Goal: Task Accomplishment & Management: Complete application form

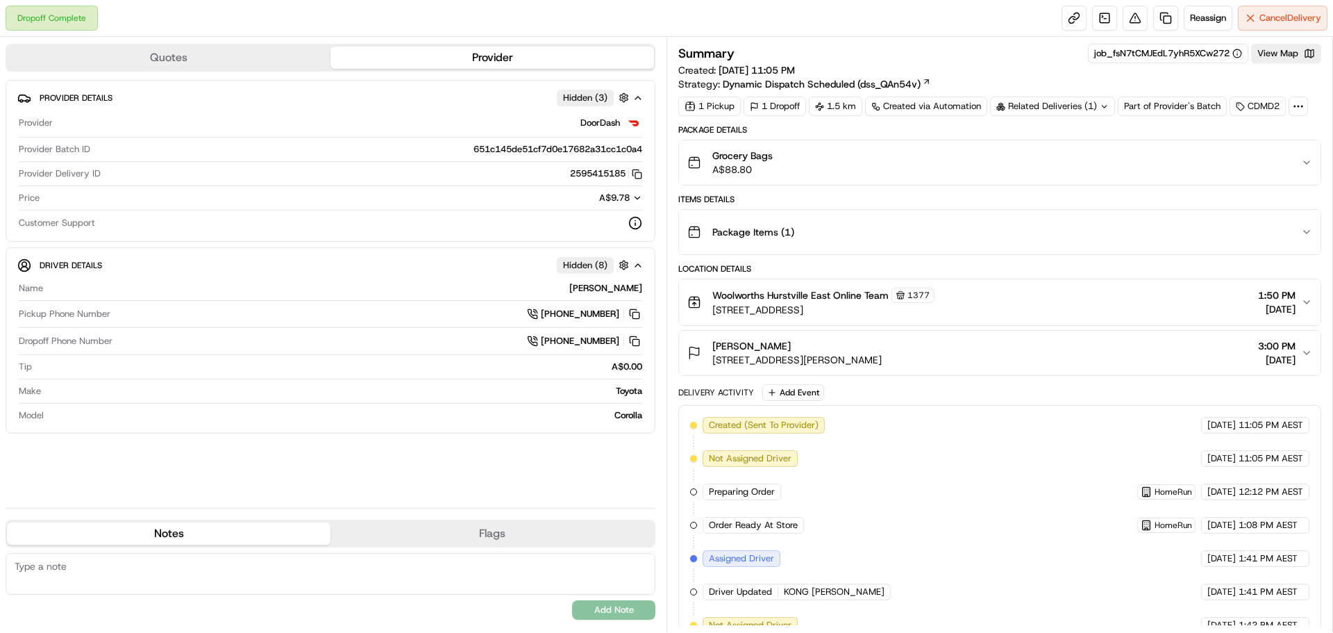
click at [1308, 156] on button "Grocery Bags A$88.80" at bounding box center [1000, 162] width 642 height 44
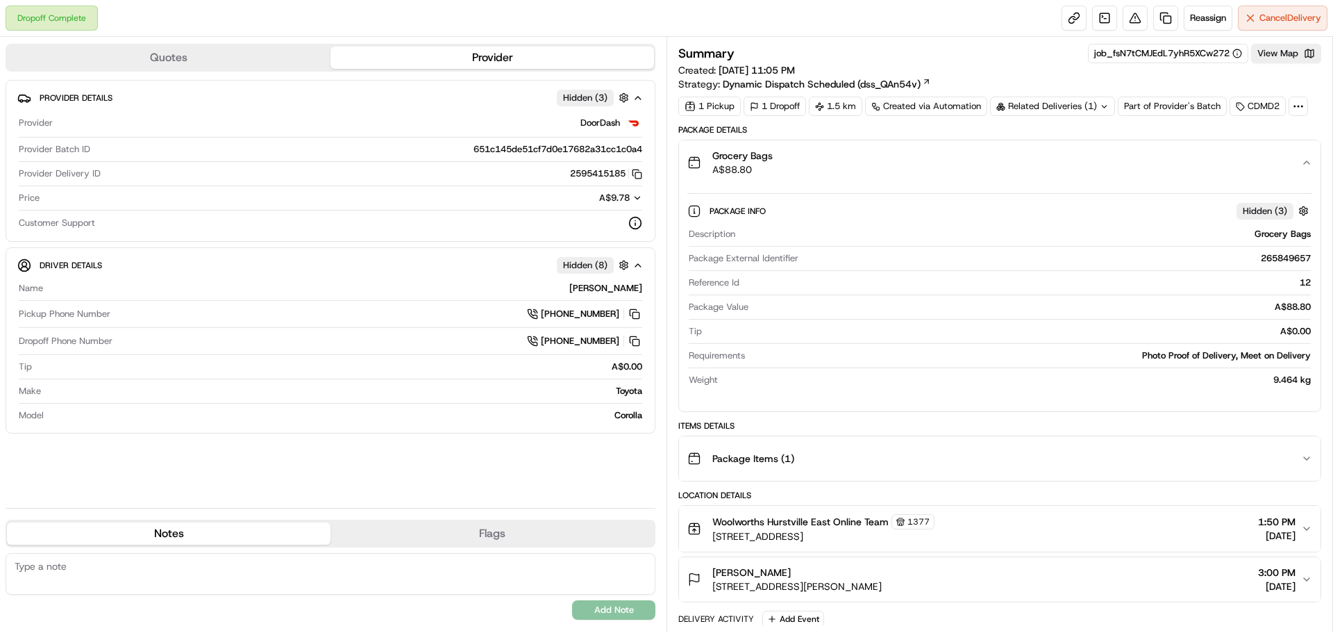
click at [1307, 160] on icon "button" at bounding box center [1306, 162] width 11 height 11
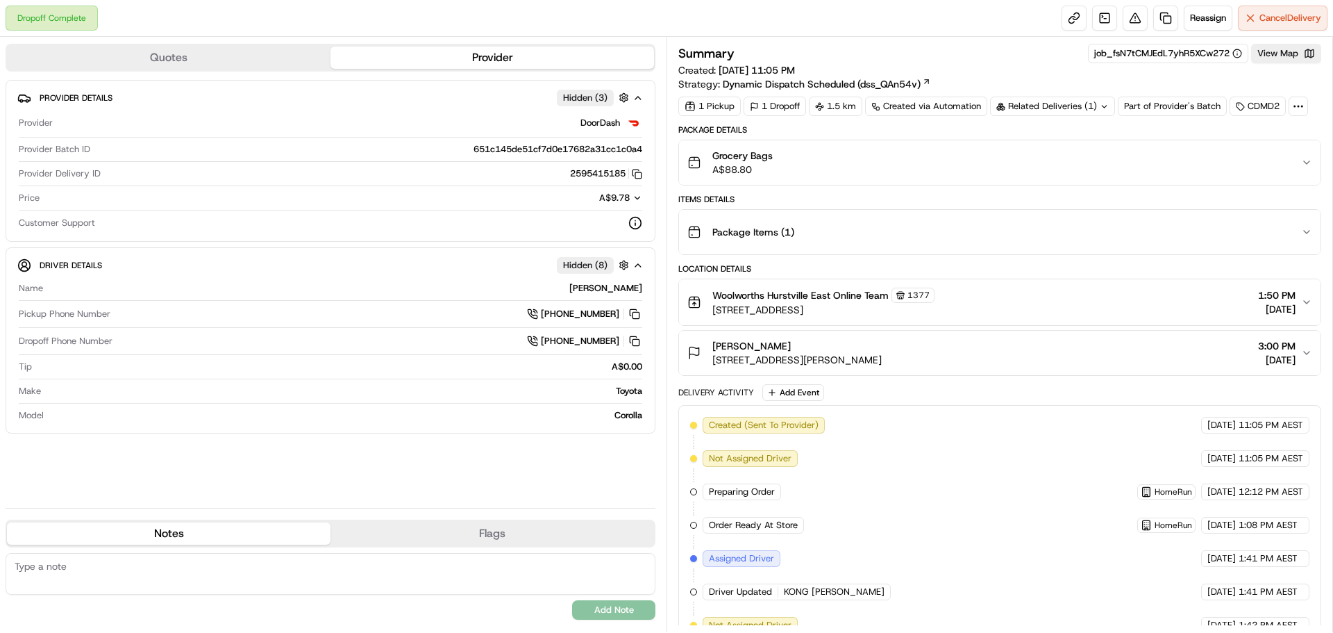
click at [1303, 226] on icon "button" at bounding box center [1306, 231] width 11 height 11
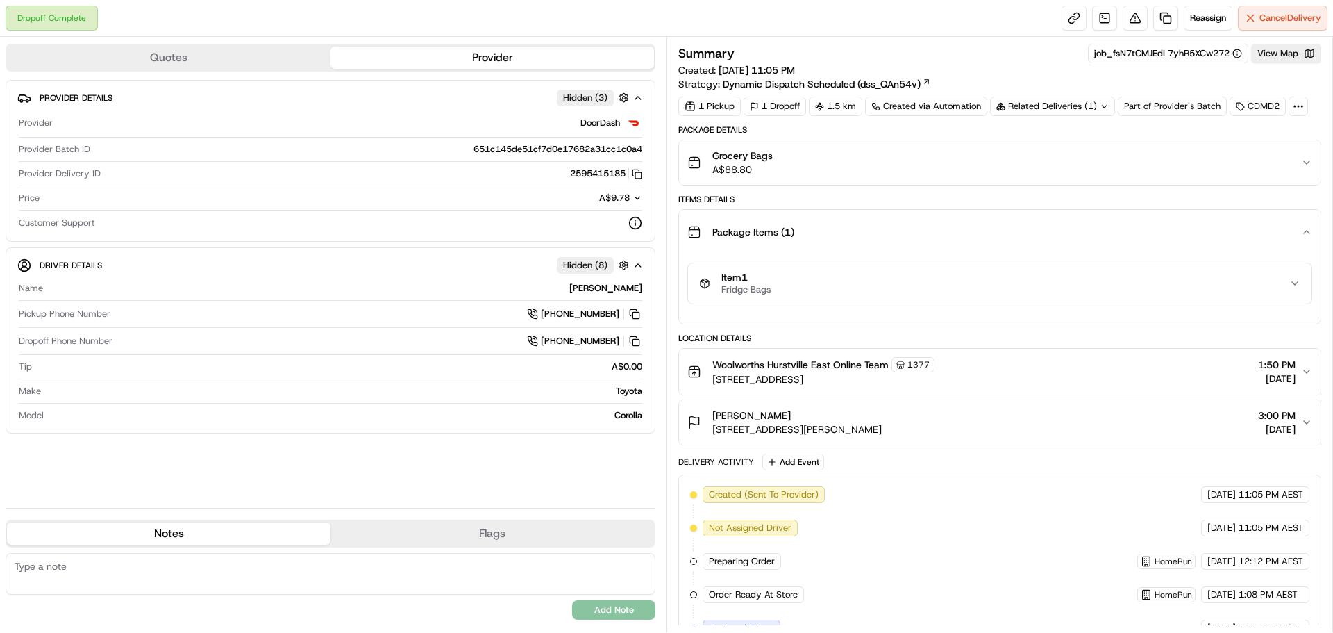
click at [1303, 163] on icon "button" at bounding box center [1306, 162] width 11 height 11
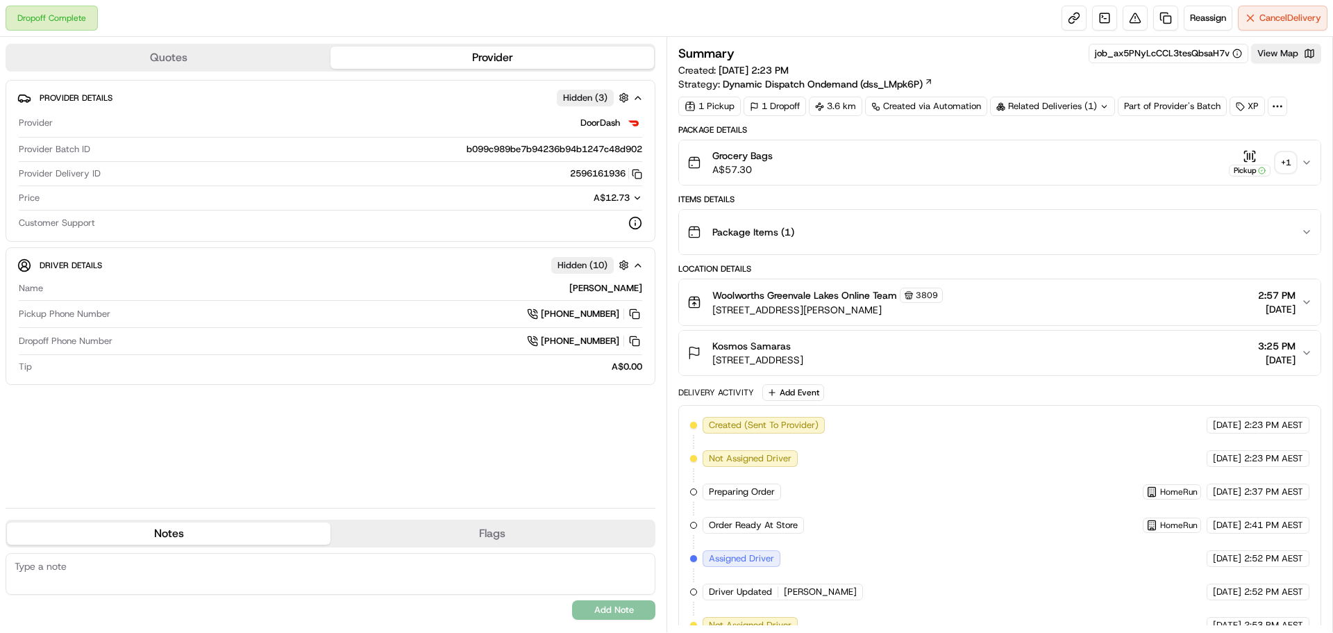
click at [1283, 160] on div "+ 1" at bounding box center [1285, 162] width 19 height 19
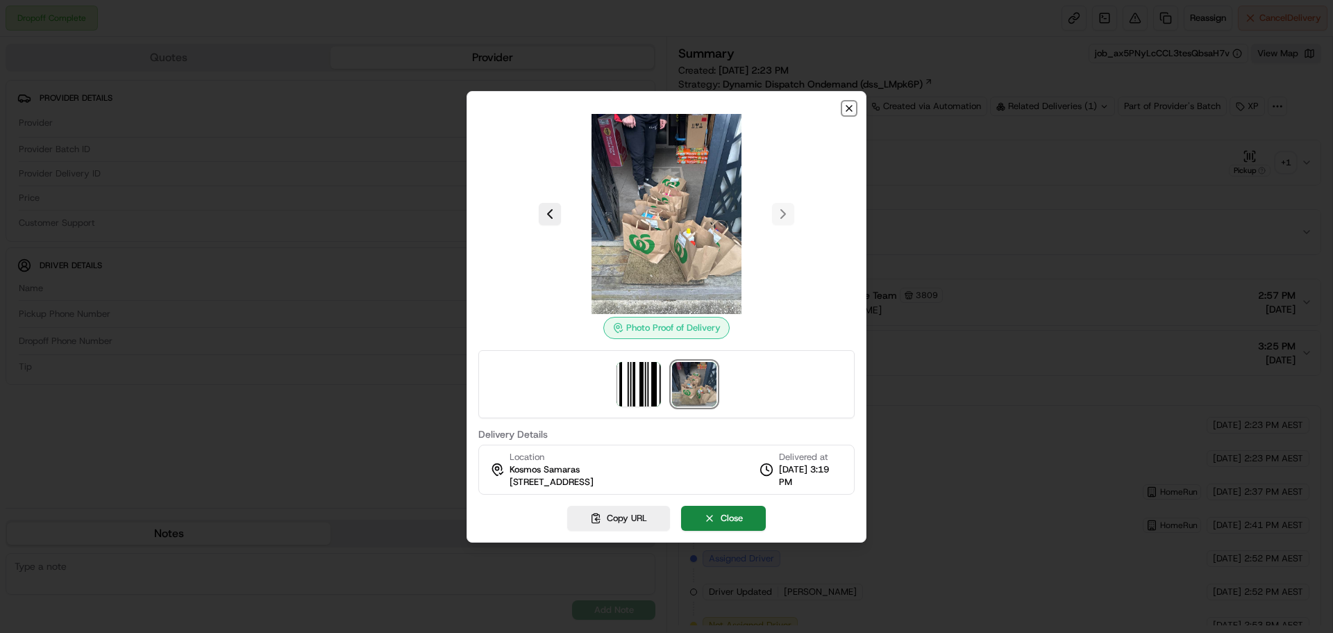
click at [847, 108] on icon "button" at bounding box center [849, 108] width 11 height 11
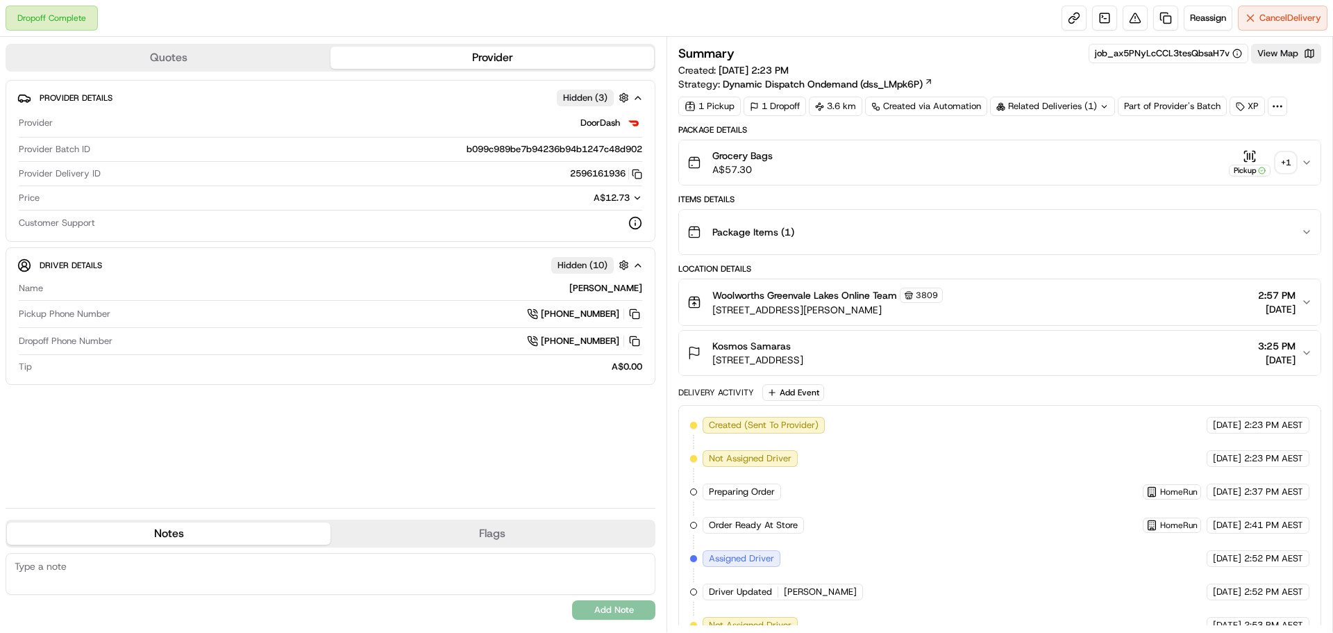
click at [1284, 159] on div "+ 1" at bounding box center [1285, 162] width 19 height 19
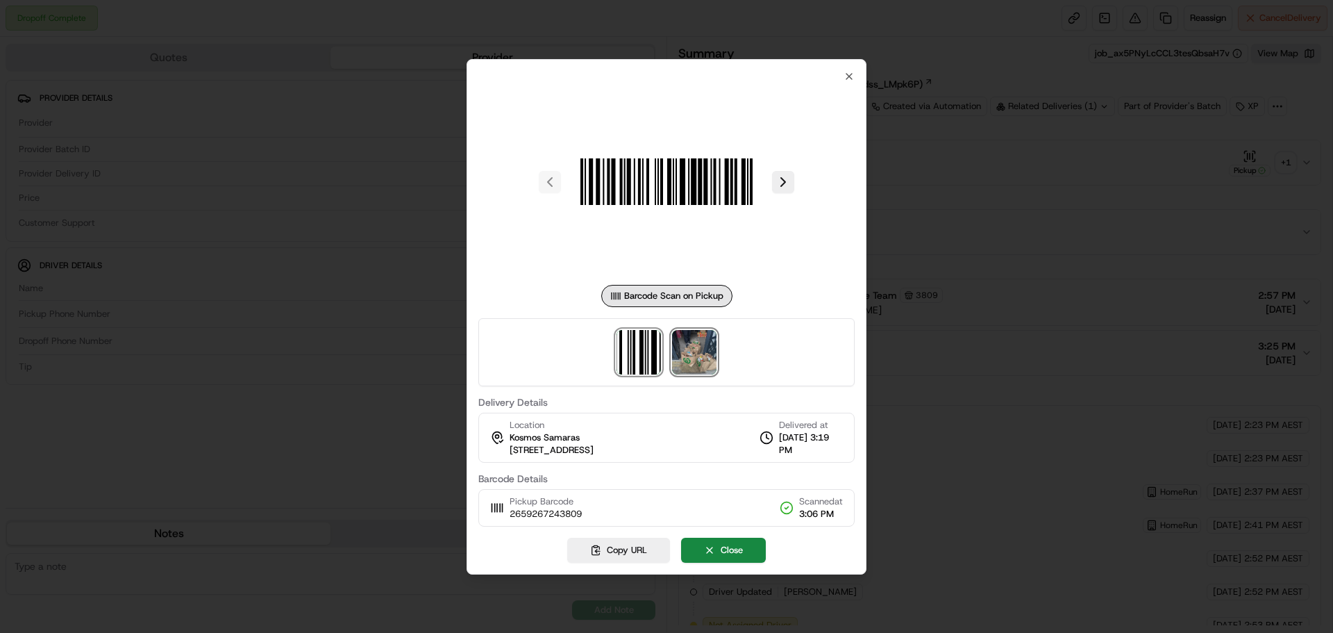
click at [697, 344] on img at bounding box center [694, 352] width 44 height 44
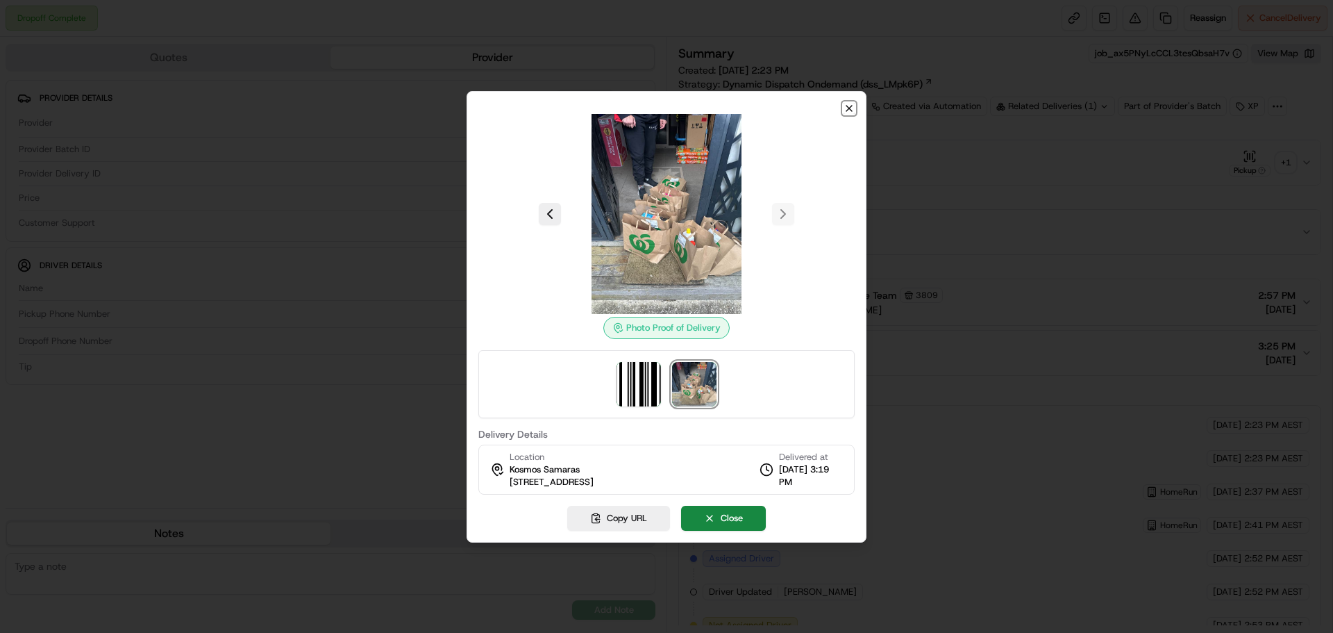
click at [846, 104] on icon "button" at bounding box center [849, 108] width 11 height 11
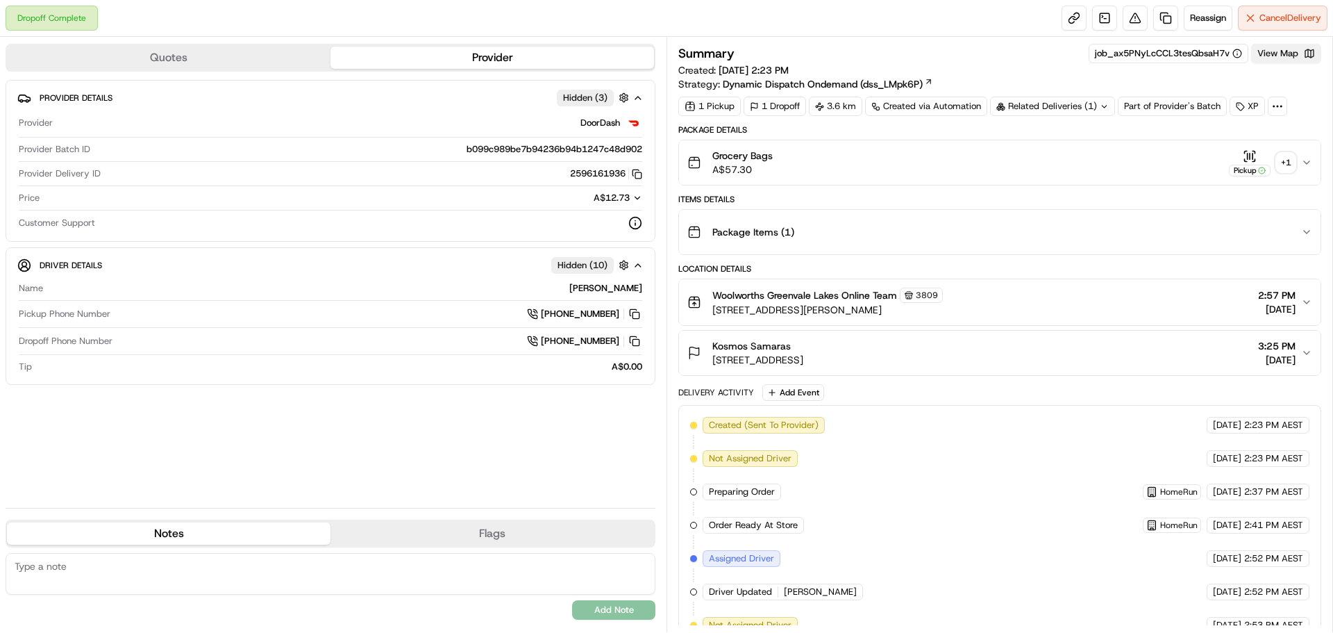
click at [1283, 44] on button "View Map" at bounding box center [1286, 53] width 70 height 19
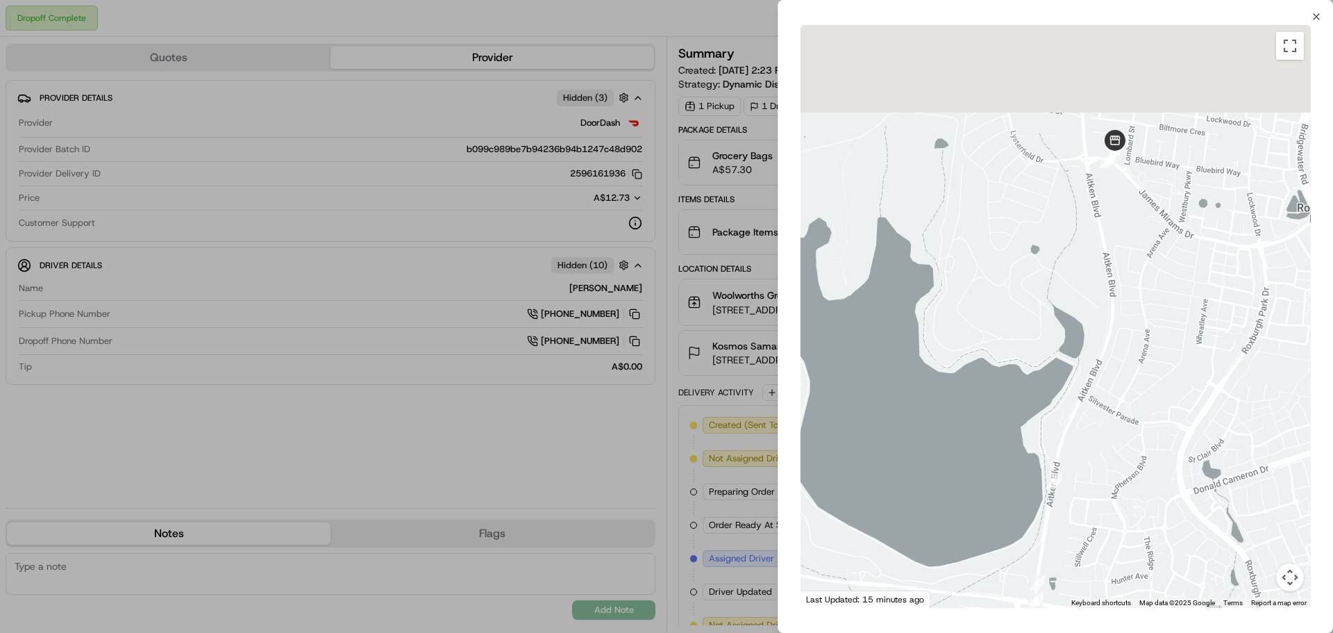
drag, startPoint x: 1162, startPoint y: 274, endPoint x: 1128, endPoint y: 421, distance: 150.4
click at [1128, 431] on div at bounding box center [1056, 316] width 510 height 583
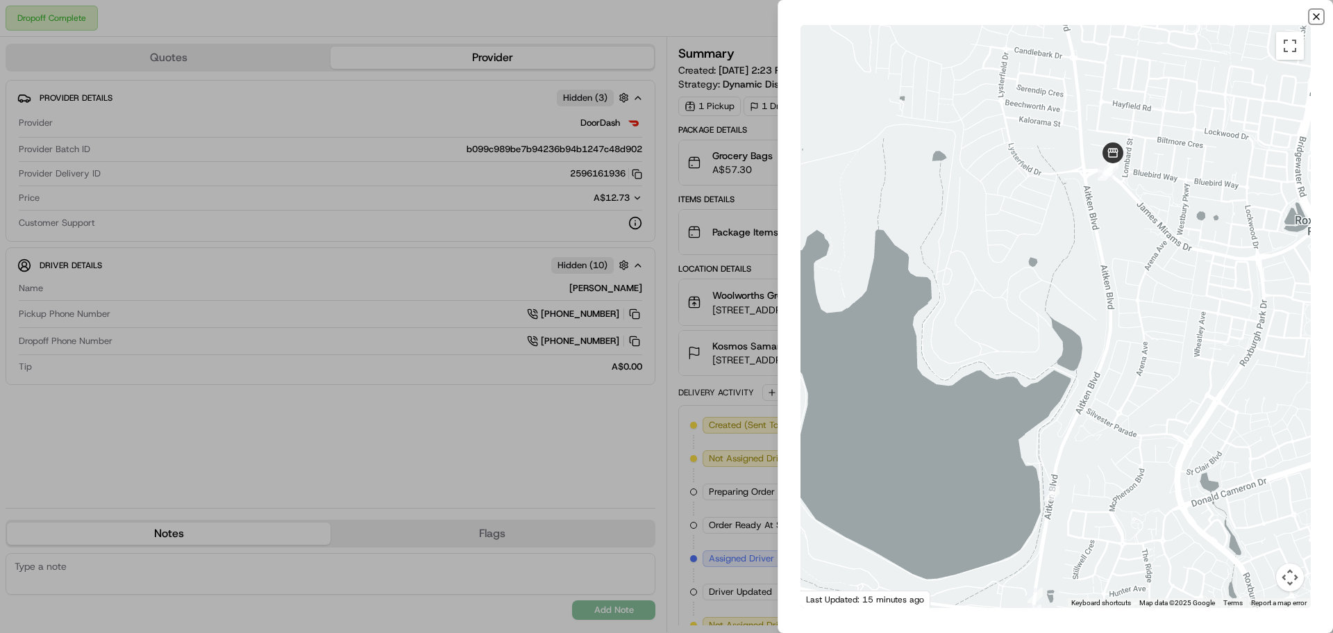
click at [1314, 14] on icon "button" at bounding box center [1317, 17] width 6 height 6
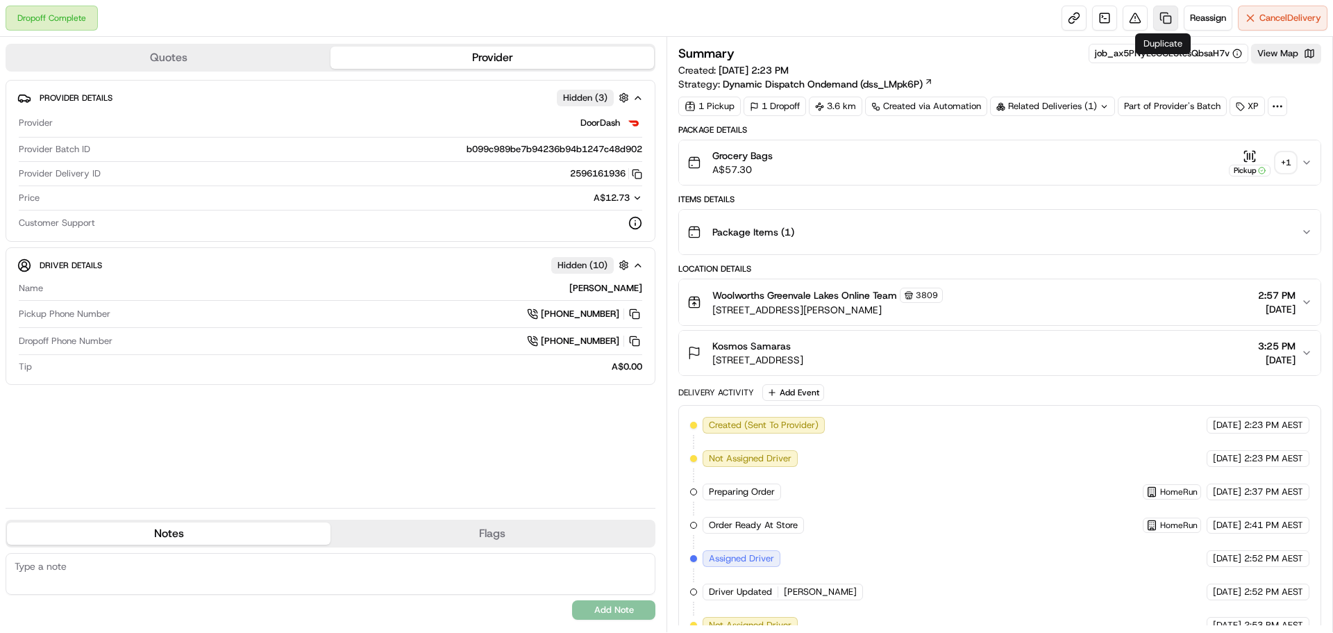
click at [1161, 13] on link at bounding box center [1165, 18] width 25 height 25
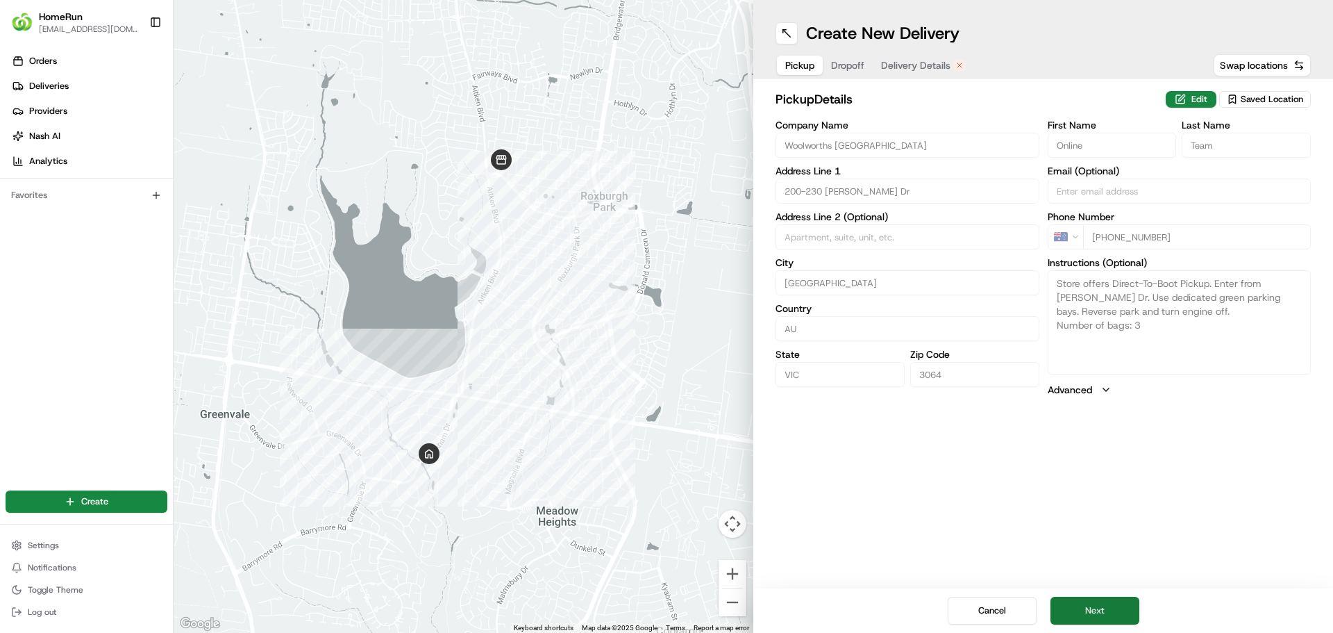
click at [1084, 609] on button "Next" at bounding box center [1095, 610] width 89 height 28
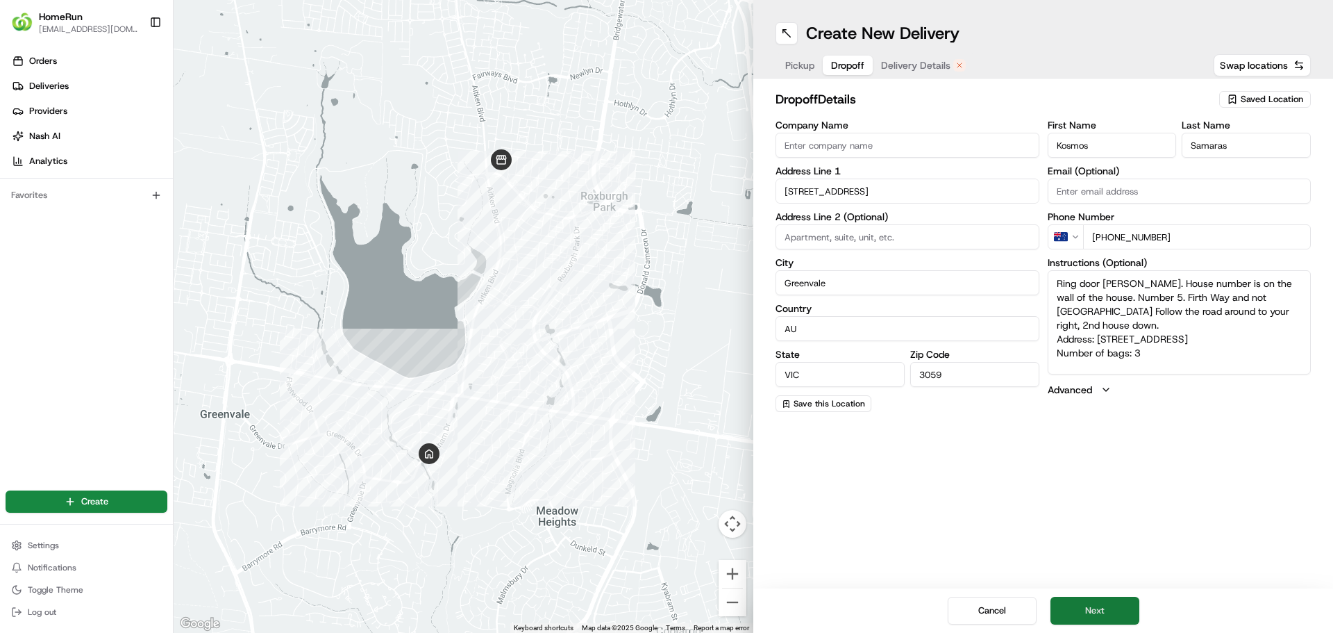
click at [1093, 616] on button "Next" at bounding box center [1095, 610] width 89 height 28
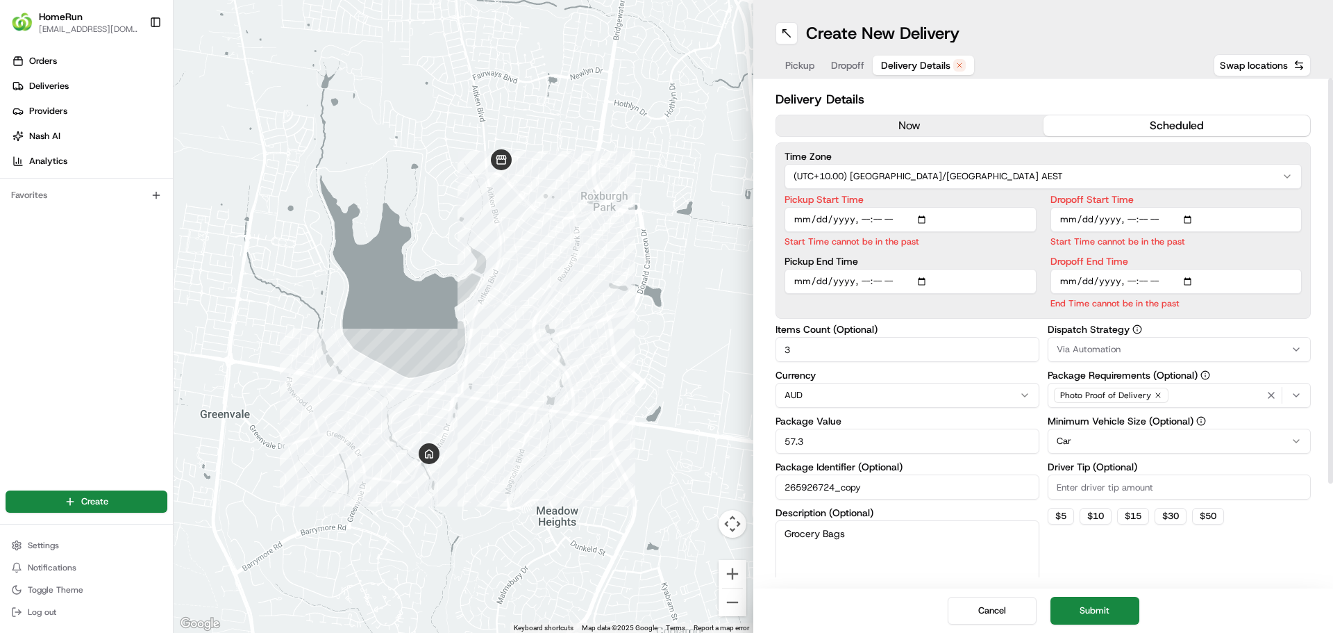
click at [863, 216] on input "Pickup Start Time" at bounding box center [911, 219] width 252 height 25
type input "2025-08-22T15:45"
type input "2025-08-22T16:00"
type input "2025-08-22T17:00"
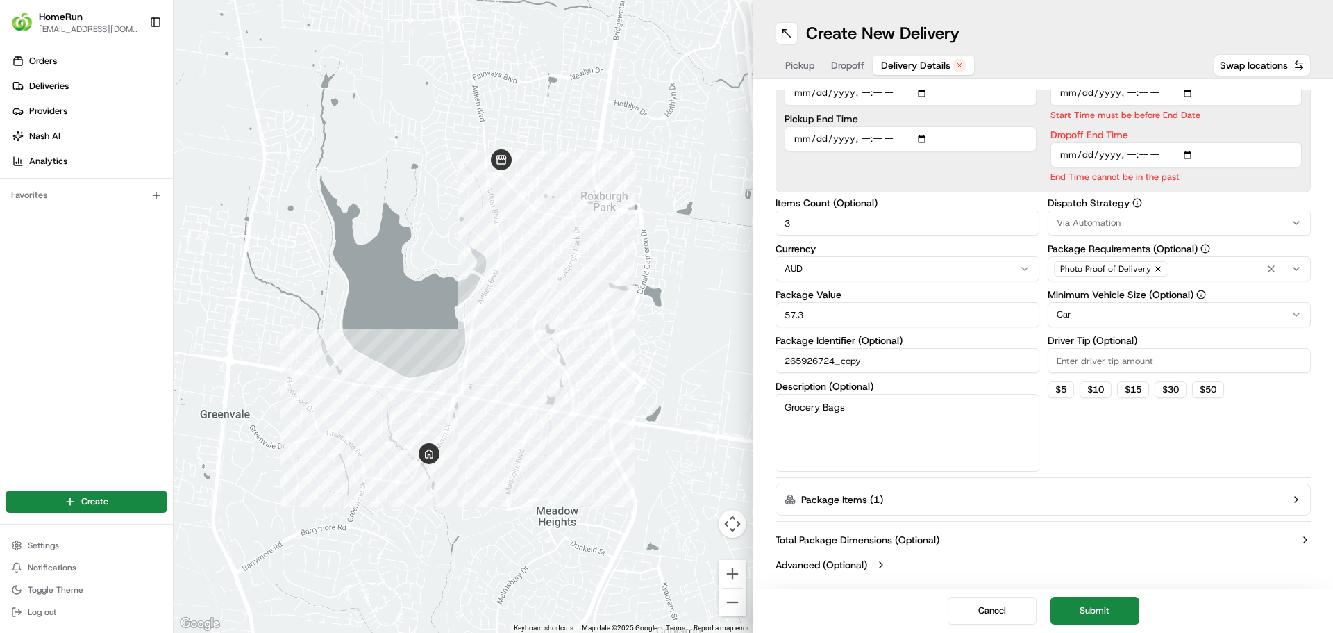
click at [1095, 607] on button "Submit" at bounding box center [1095, 610] width 89 height 28
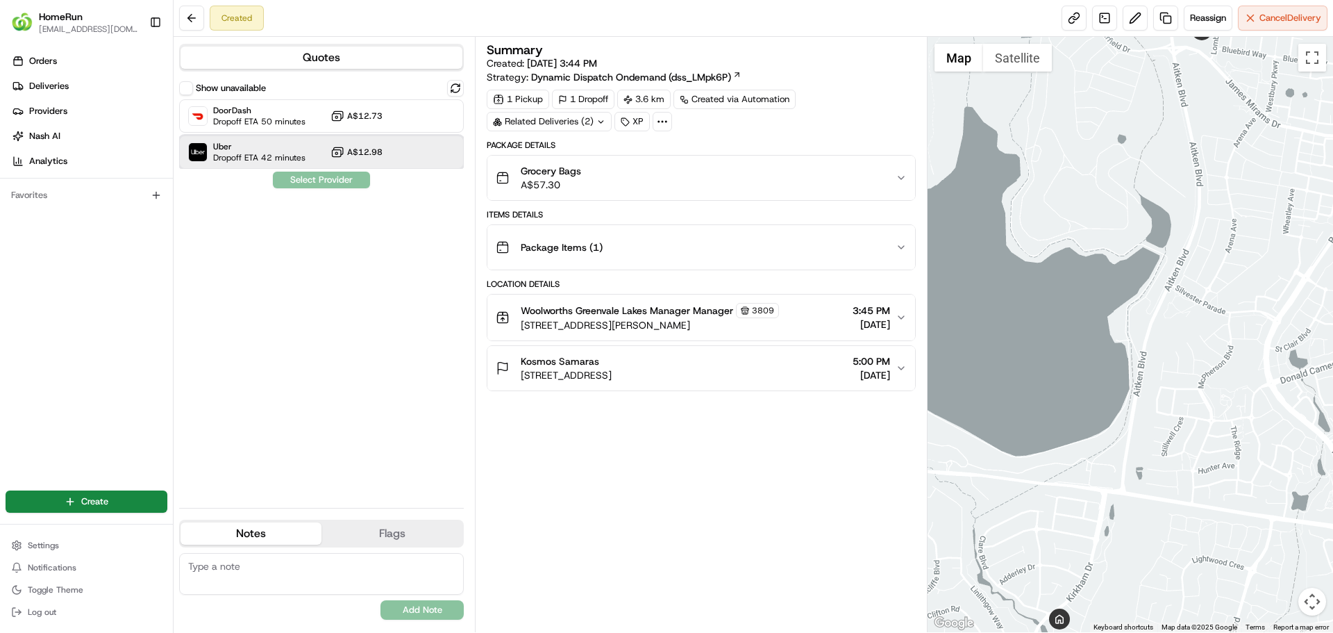
click at [285, 148] on span "Uber" at bounding box center [259, 146] width 92 height 11
click at [324, 184] on button "Assign Provider" at bounding box center [321, 180] width 99 height 17
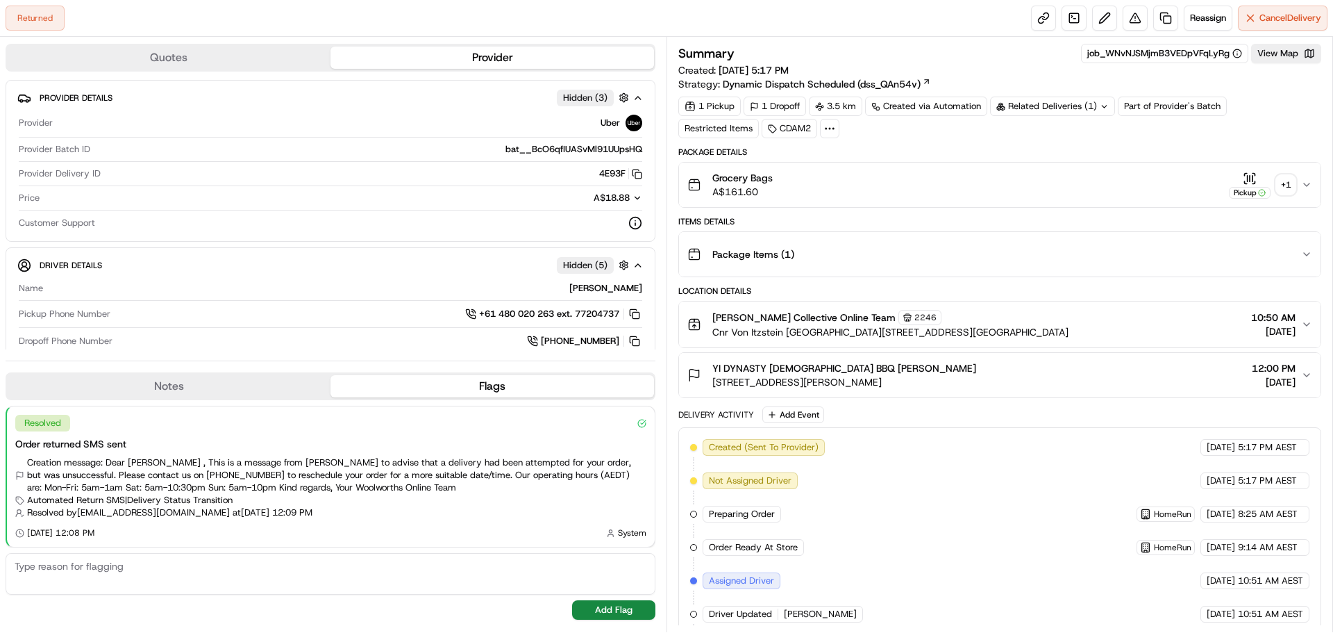
click at [1288, 181] on div "+ 1" at bounding box center [1285, 184] width 19 height 19
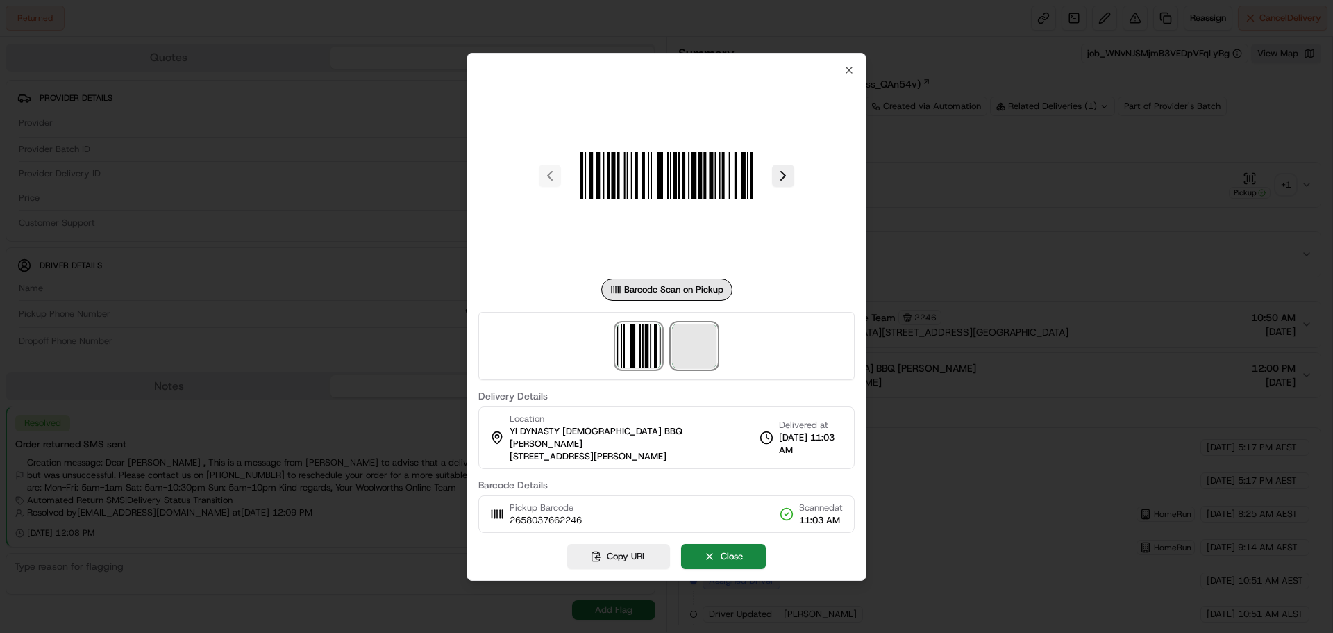
click at [695, 349] on span at bounding box center [694, 346] width 44 height 44
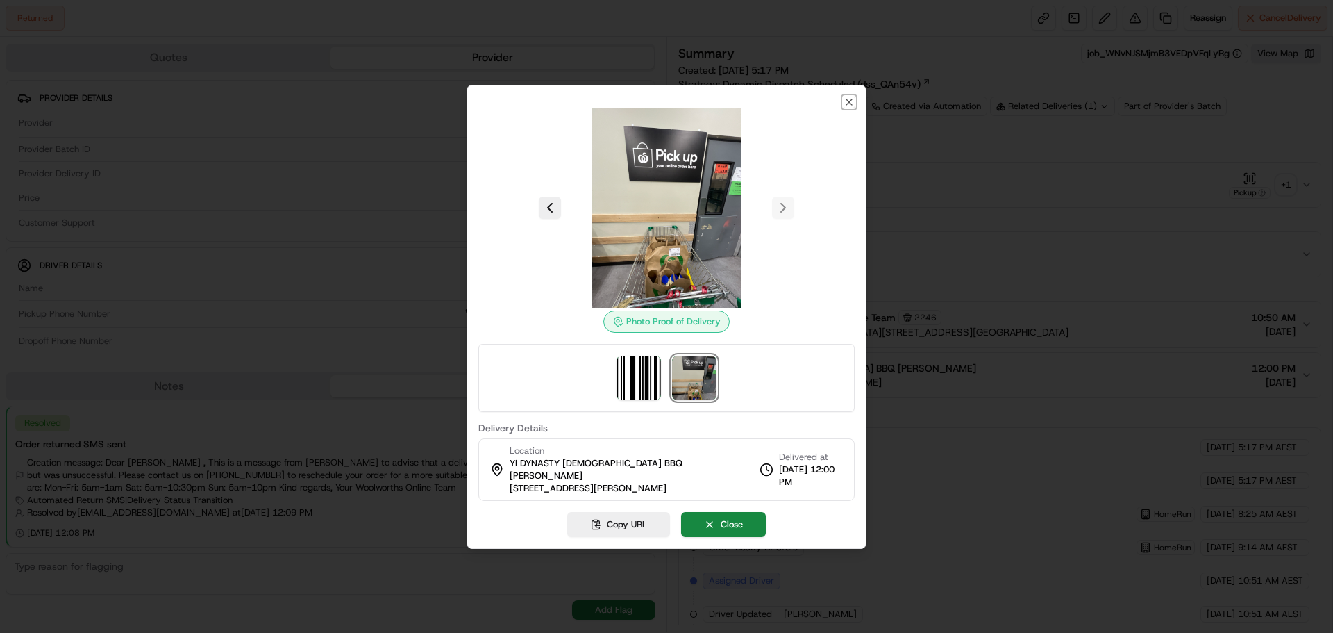
click at [846, 103] on icon "button" at bounding box center [849, 102] width 11 height 11
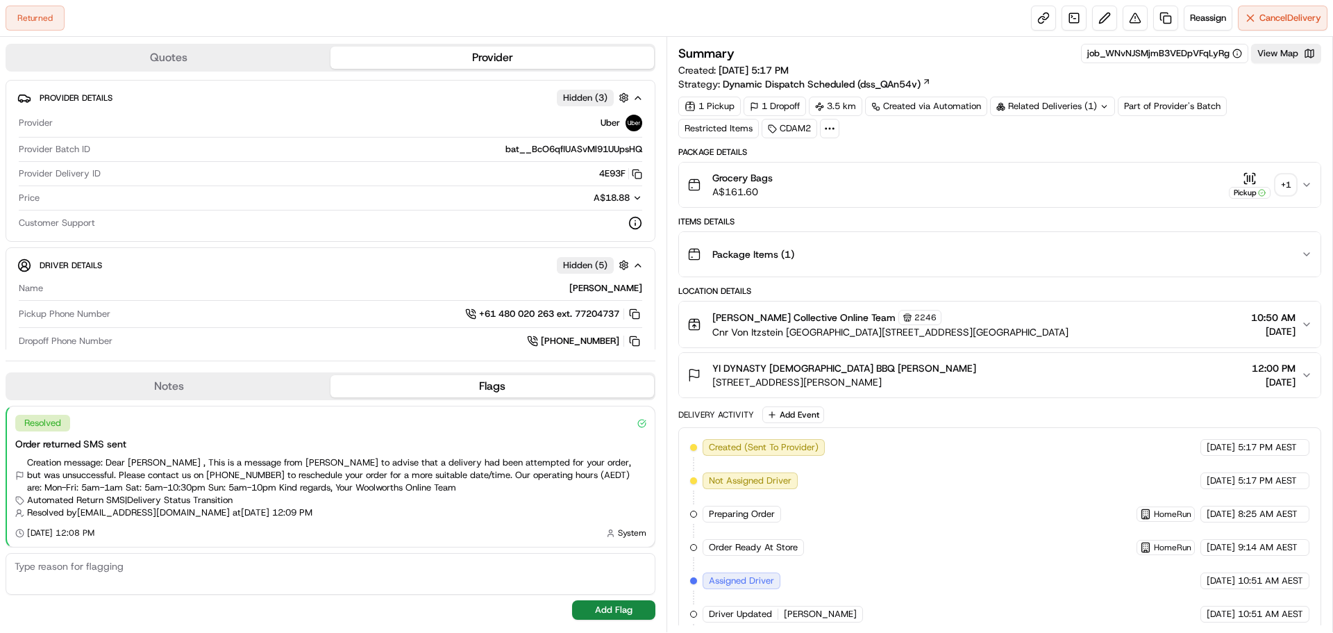
click at [1303, 369] on icon "button" at bounding box center [1306, 374] width 11 height 11
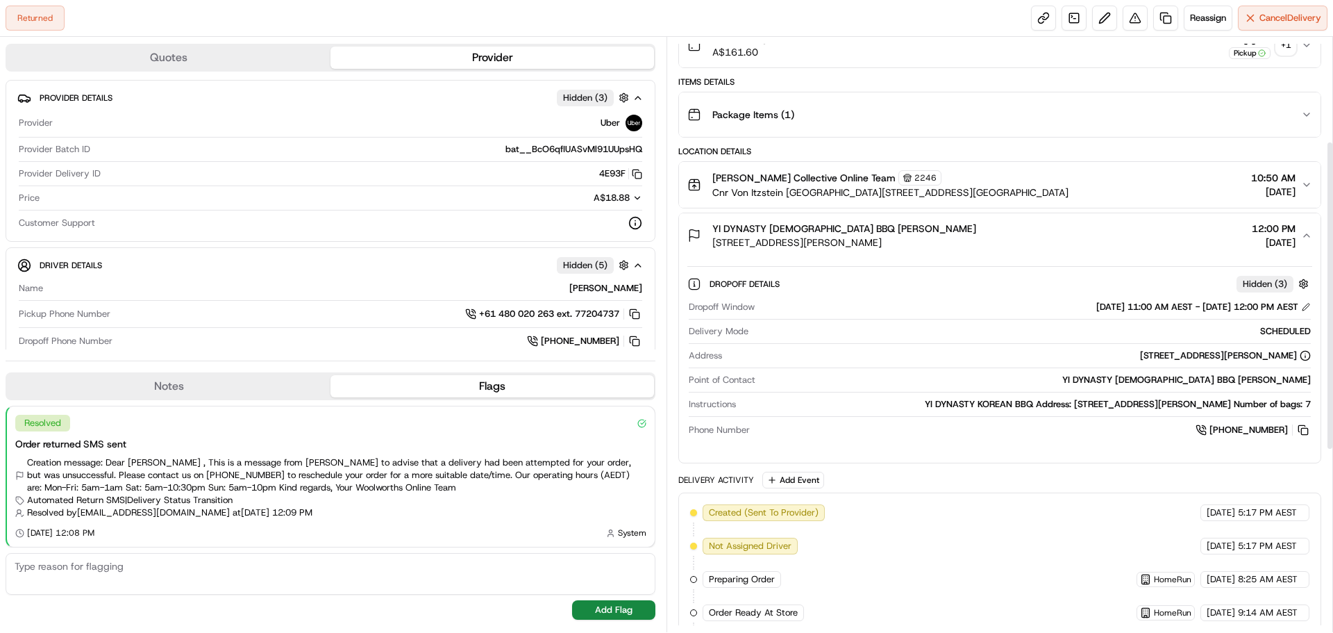
scroll to position [61, 0]
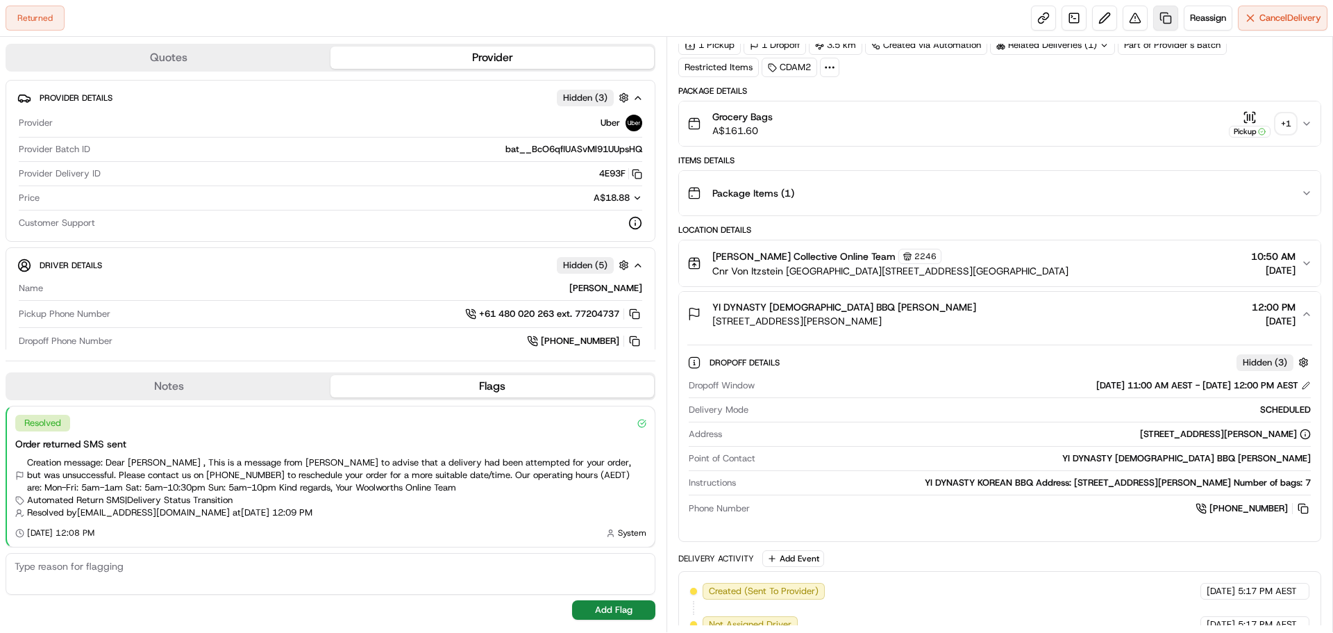
click at [1161, 15] on link at bounding box center [1165, 18] width 25 height 25
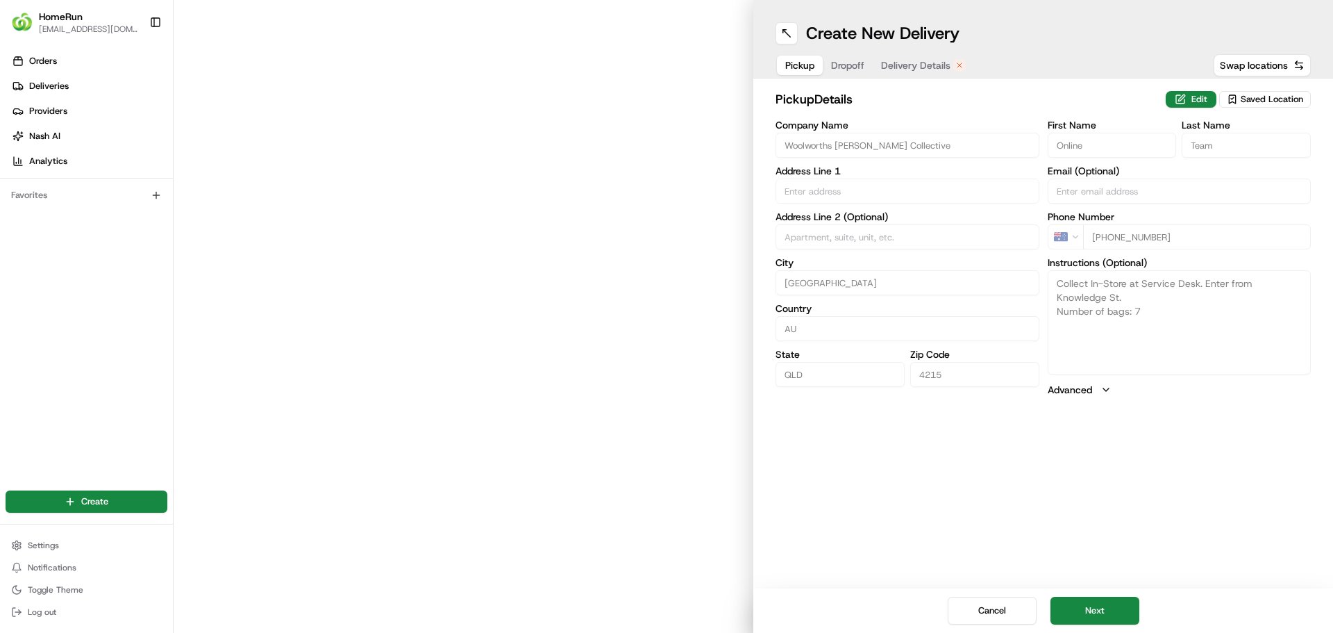
type input "Cnr Von Itzstein St & Knowledge St"
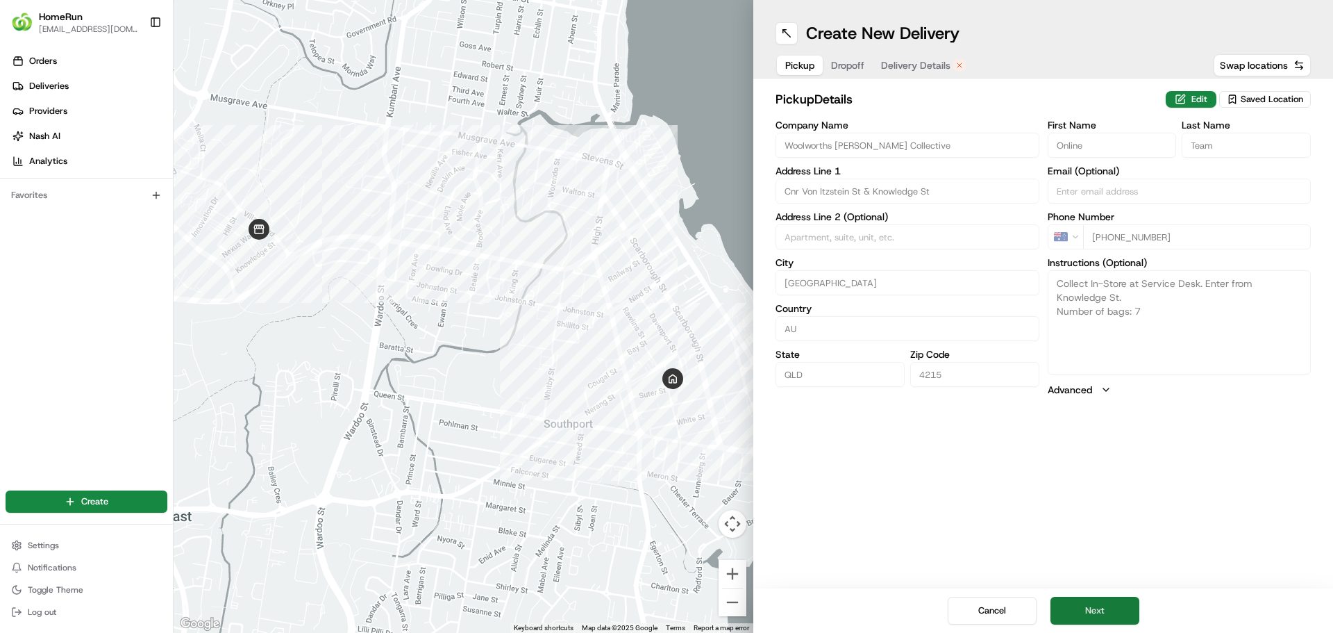
click at [1086, 604] on button "Next" at bounding box center [1095, 610] width 89 height 28
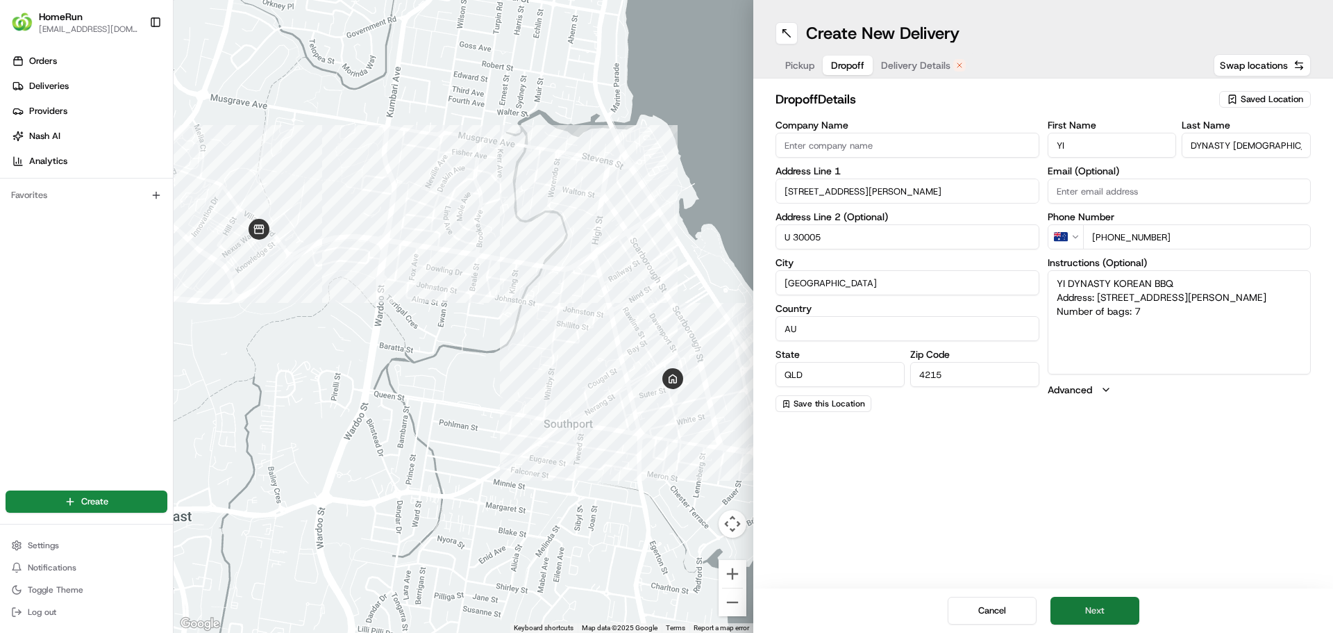
click at [1094, 605] on button "Next" at bounding box center [1095, 610] width 89 height 28
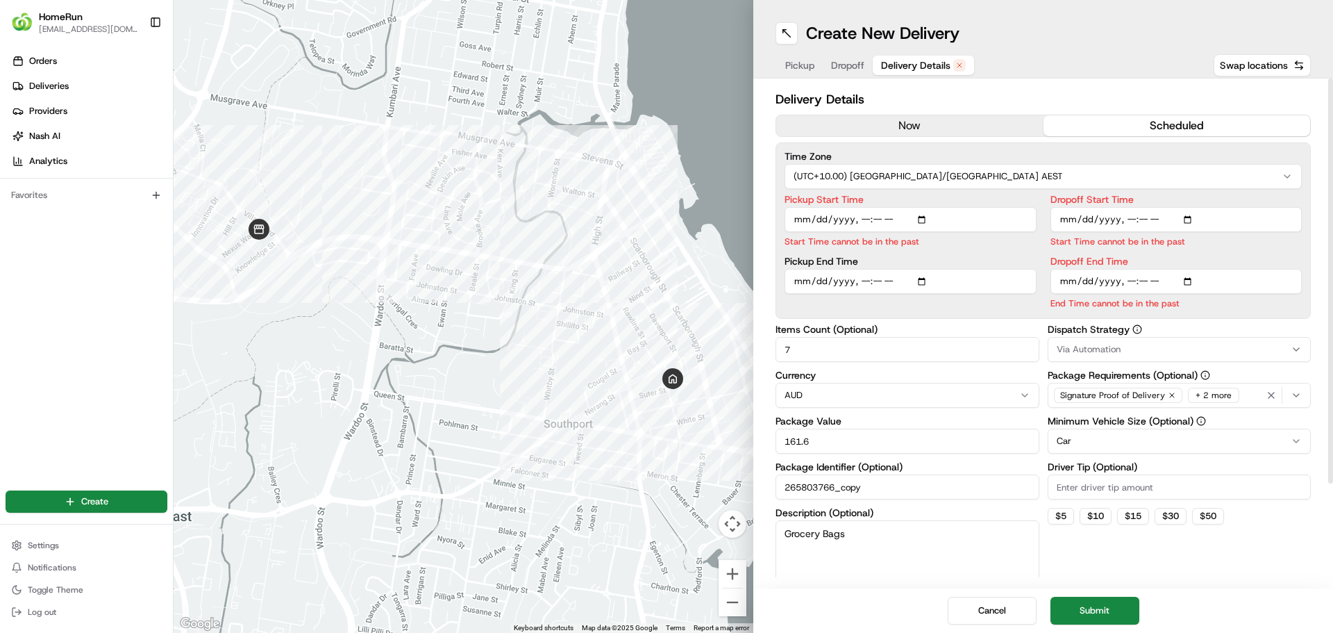
click at [865, 218] on input "Pickup Start Time" at bounding box center [911, 219] width 252 height 25
type input "2025-08-22T16:25"
type input "2025-08-22T16:40"
type input "2025-08-22T17:40"
click at [1270, 392] on div "Dispatch Strategy Via Automation Package Requirements (Optional) Signature Proo…" at bounding box center [1180, 461] width 264 height 274
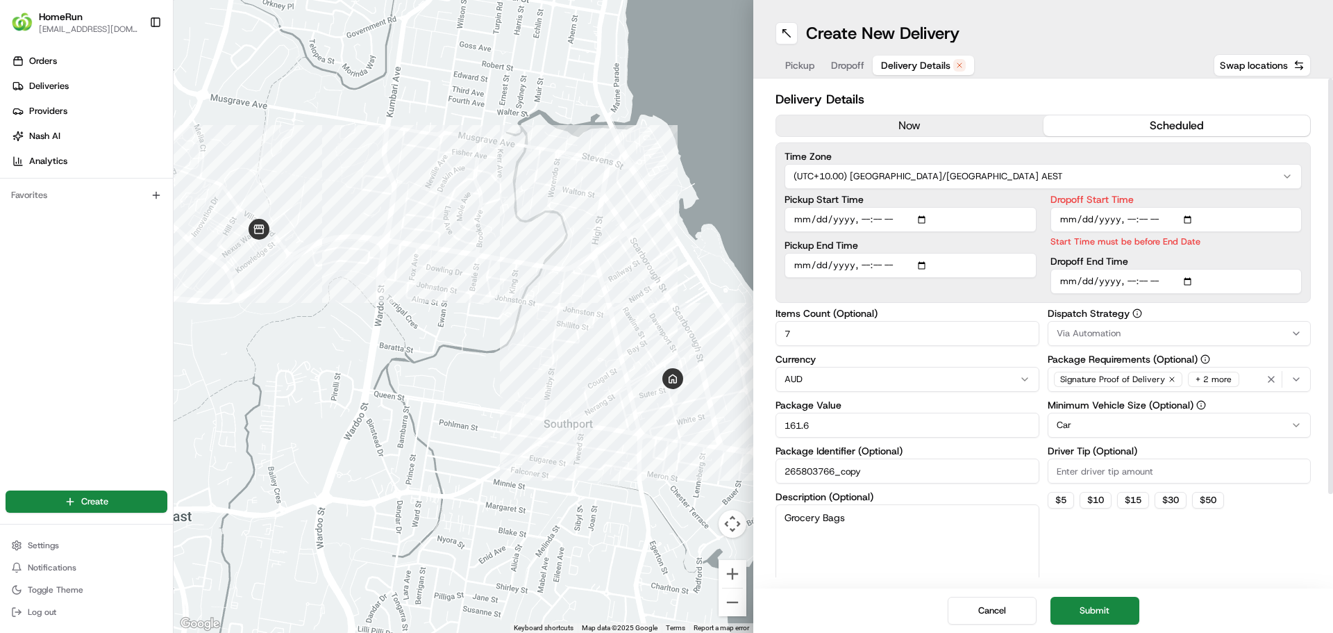
click at [1216, 381] on div "+ 2 more" at bounding box center [1213, 378] width 51 height 15
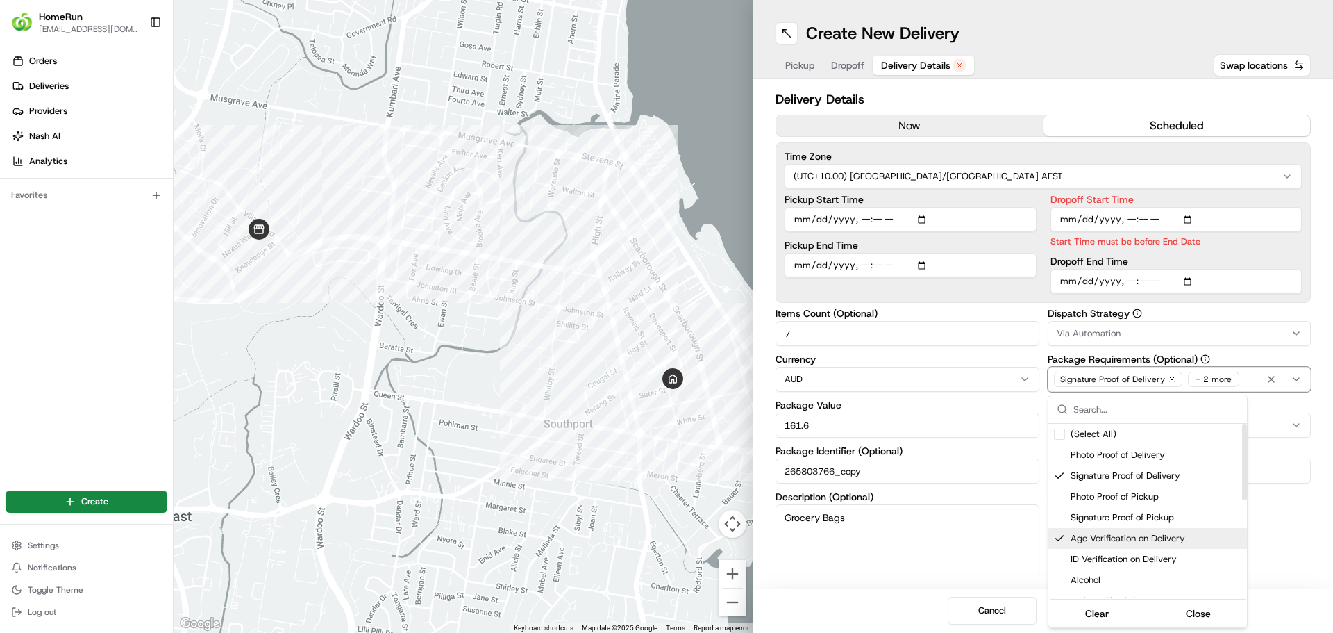
click at [1059, 537] on div "Suggestions" at bounding box center [1059, 538] width 11 height 11
click at [1189, 614] on button "Close" at bounding box center [1198, 612] width 95 height 19
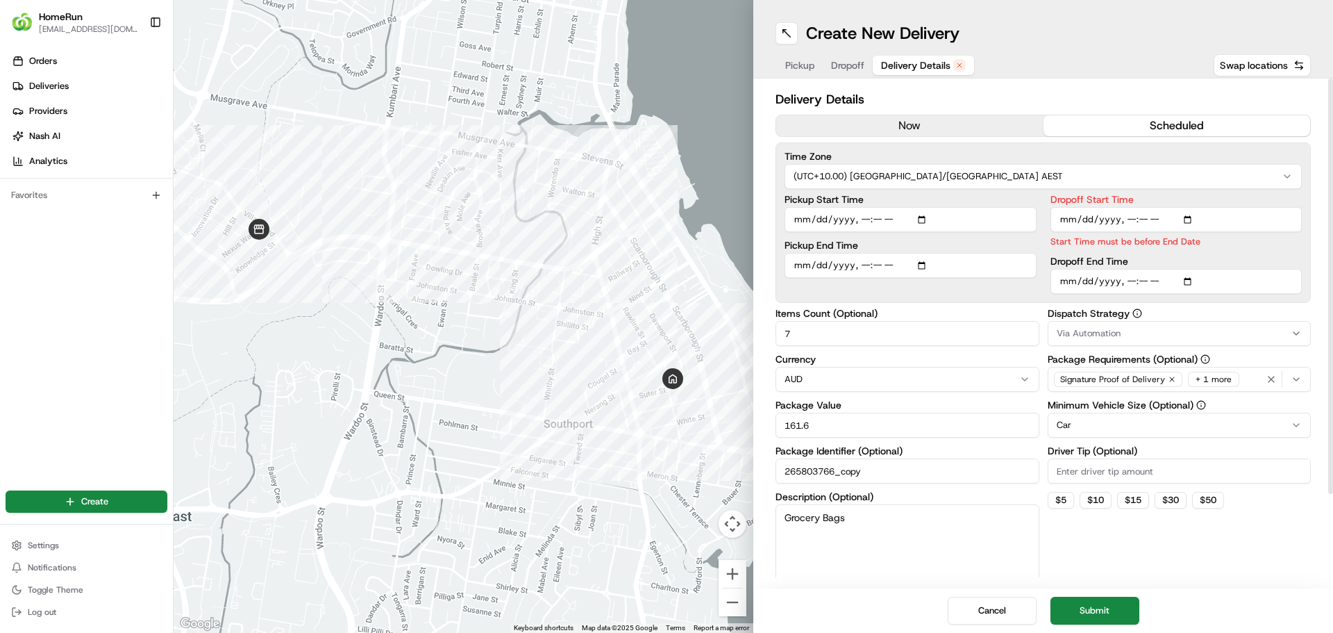
click at [1199, 381] on div "+ 1 more" at bounding box center [1213, 378] width 51 height 15
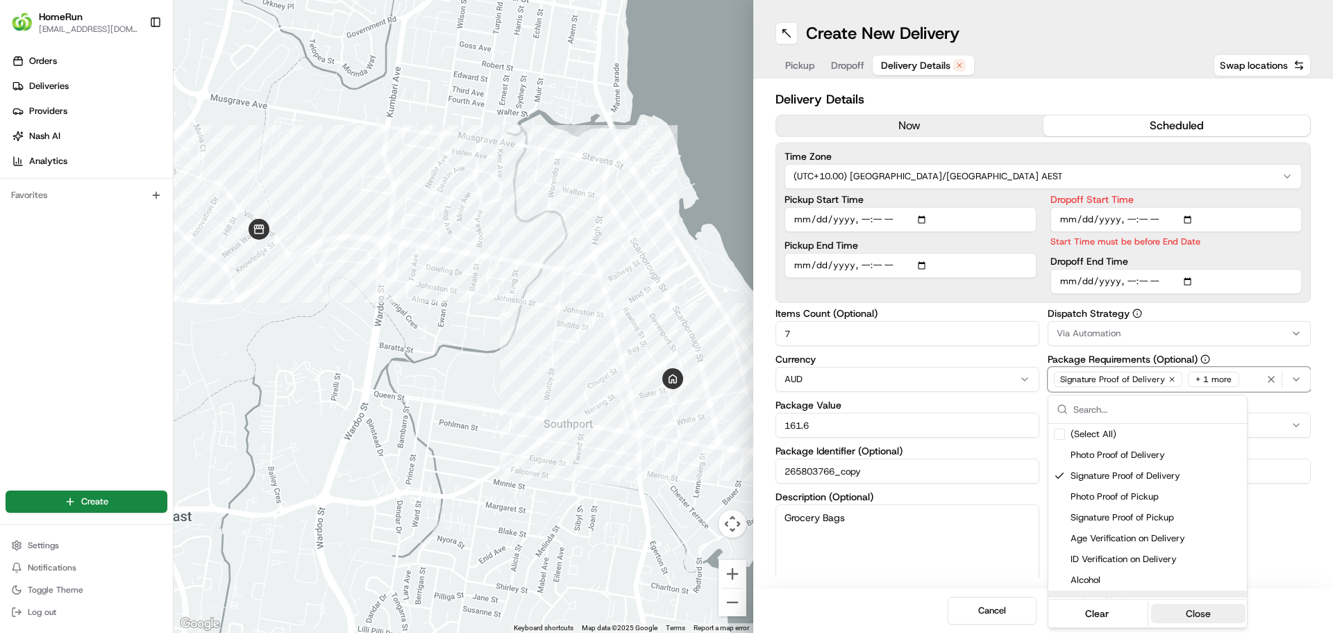
click at [1189, 608] on button "Close" at bounding box center [1198, 612] width 95 height 19
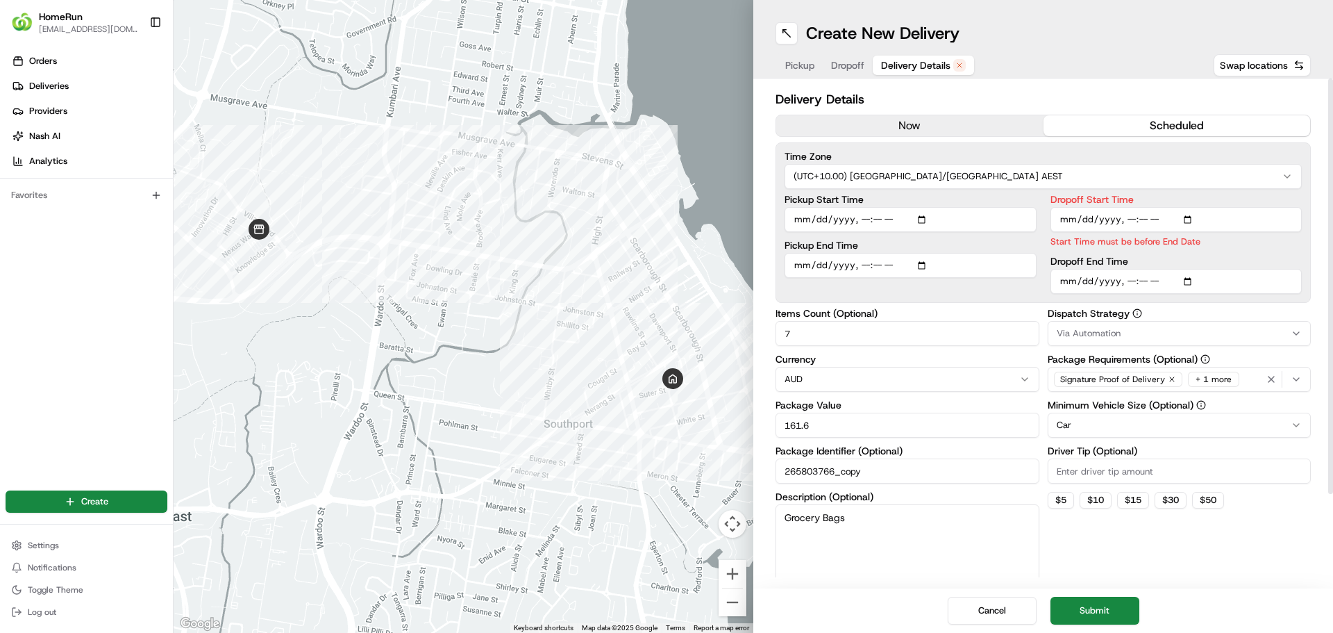
click at [1085, 616] on button "Submit" at bounding box center [1095, 610] width 89 height 28
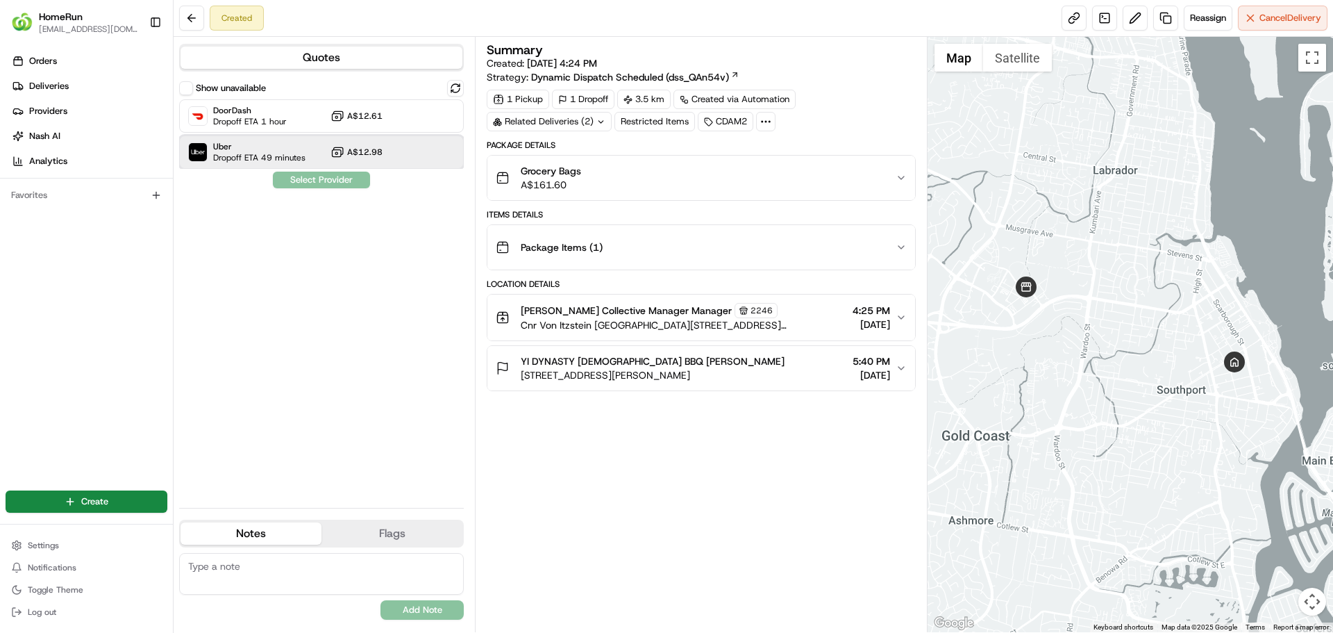
click at [273, 151] on span "Uber" at bounding box center [259, 146] width 92 height 11
click at [334, 183] on button "Assign Provider" at bounding box center [321, 180] width 99 height 17
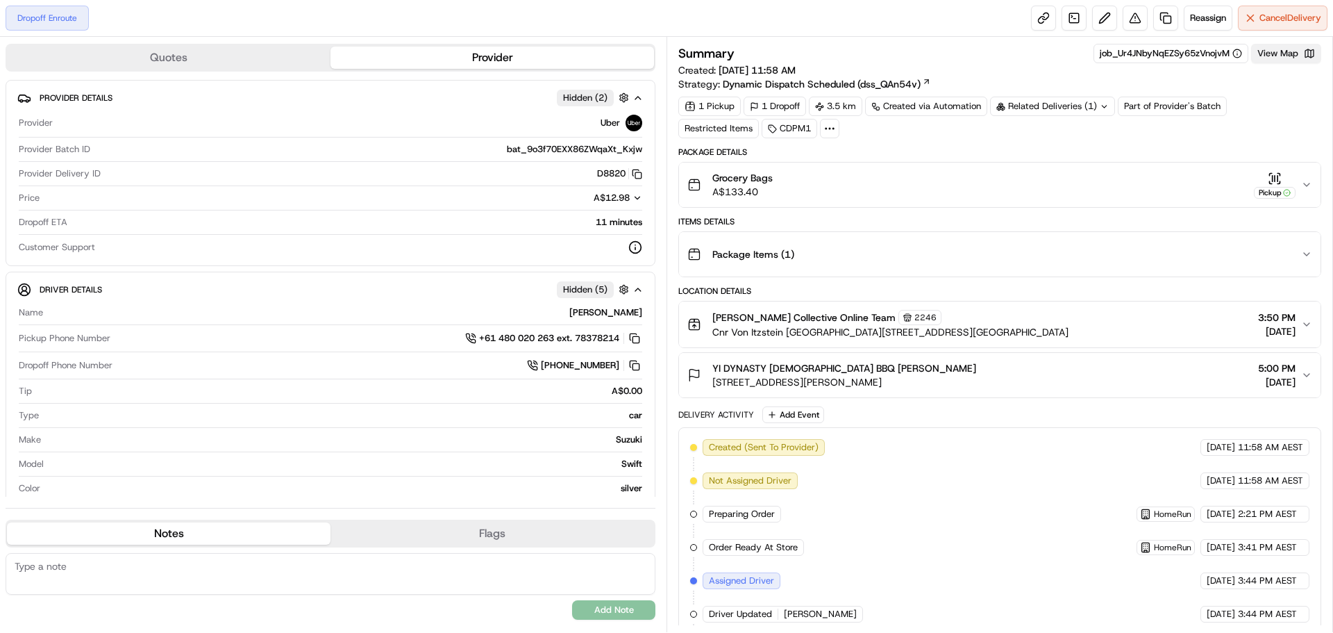
click at [1275, 53] on button "View Map" at bounding box center [1286, 53] width 70 height 19
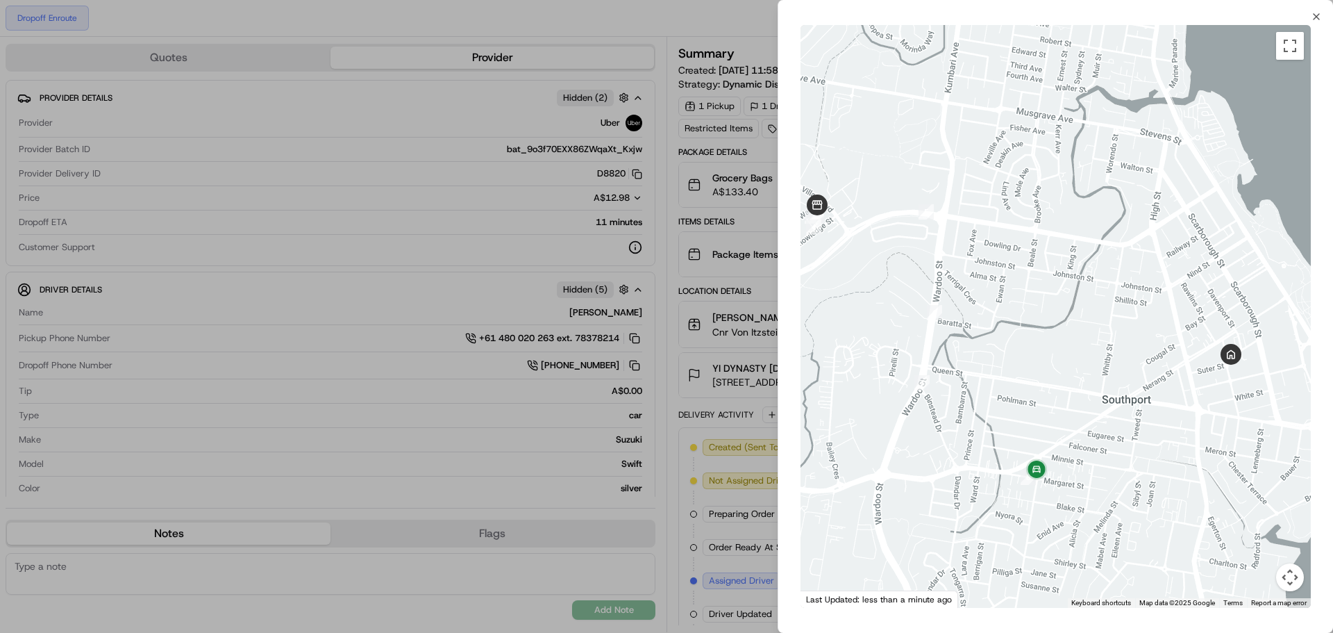
drag, startPoint x: 1255, startPoint y: 489, endPoint x: 1073, endPoint y: 460, distance: 184.3
click at [1073, 460] on div at bounding box center [1056, 316] width 510 height 583
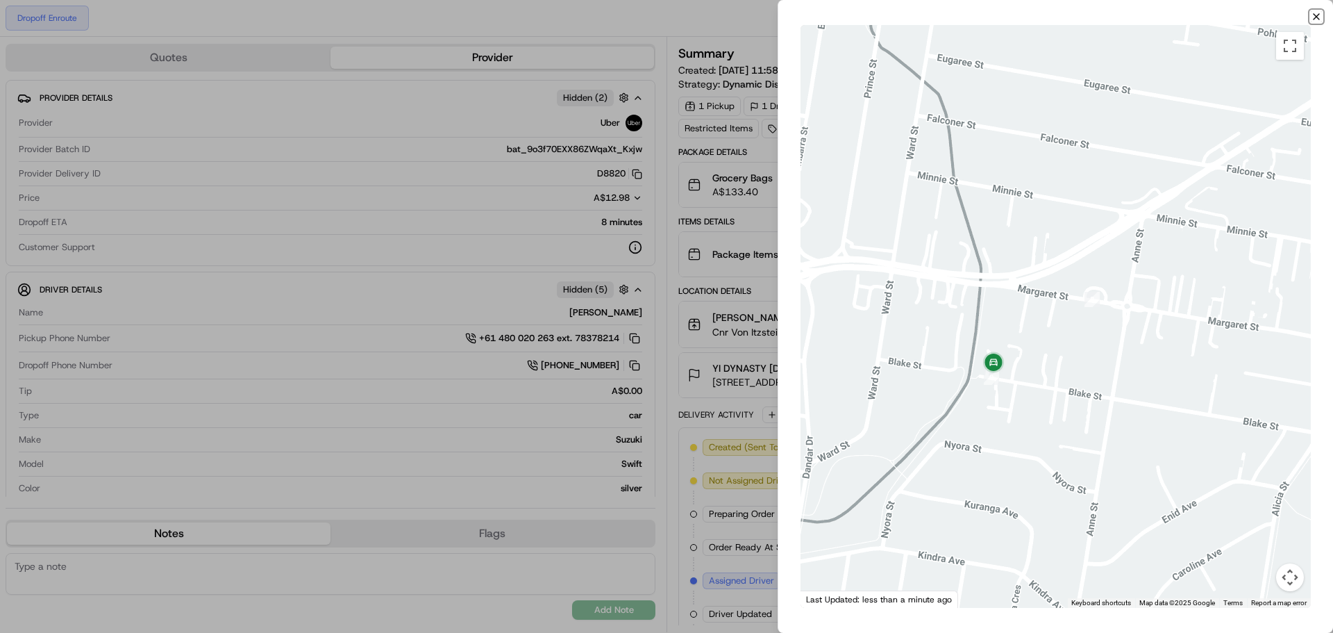
click at [1316, 17] on icon "button" at bounding box center [1316, 16] width 11 height 11
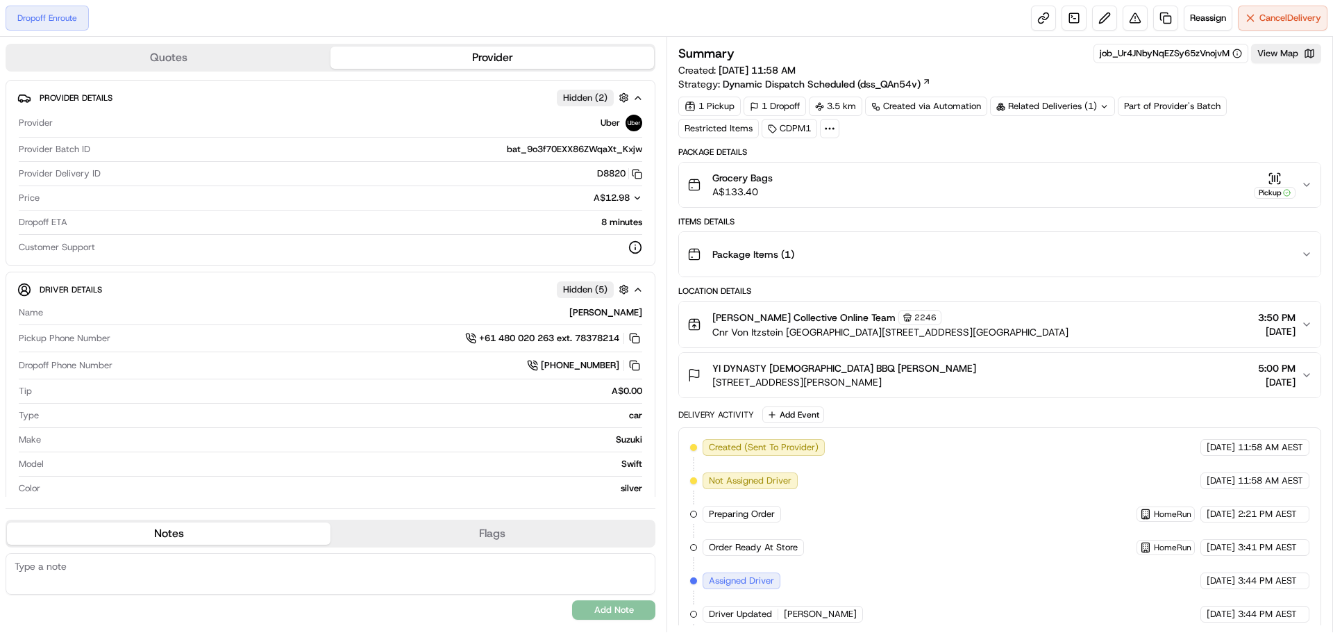
click at [1276, 179] on icon "button" at bounding box center [1275, 179] width 14 height 14
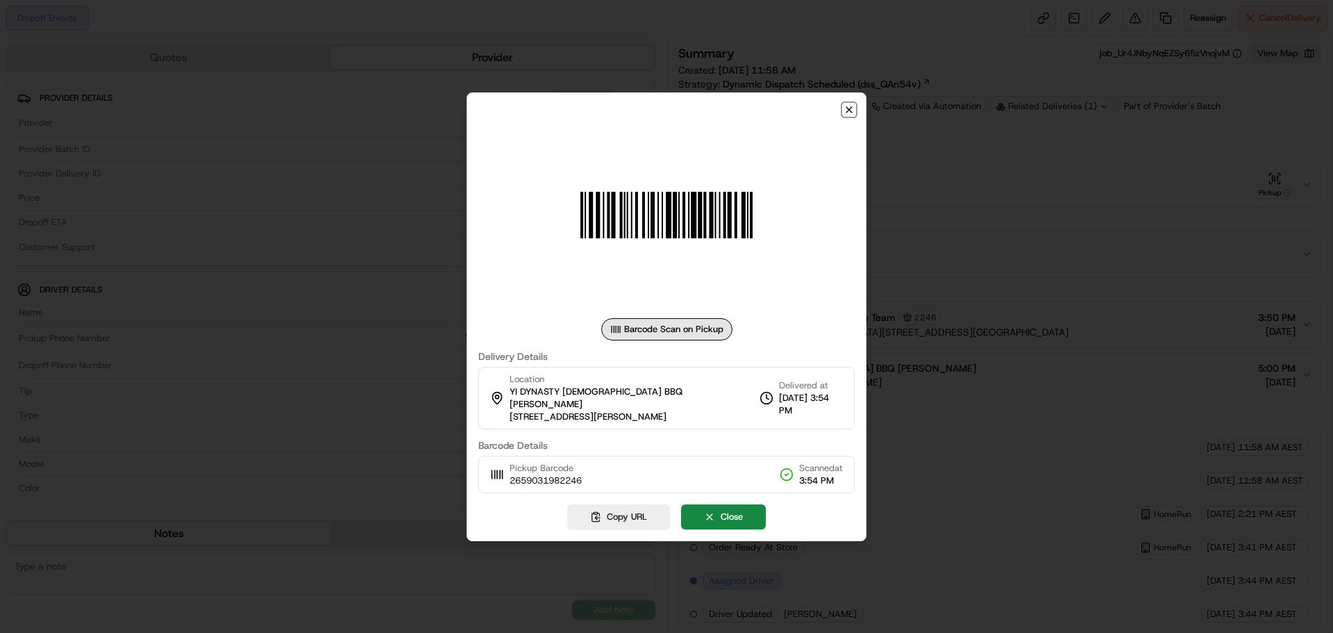
click at [851, 112] on icon "button" at bounding box center [849, 109] width 11 height 11
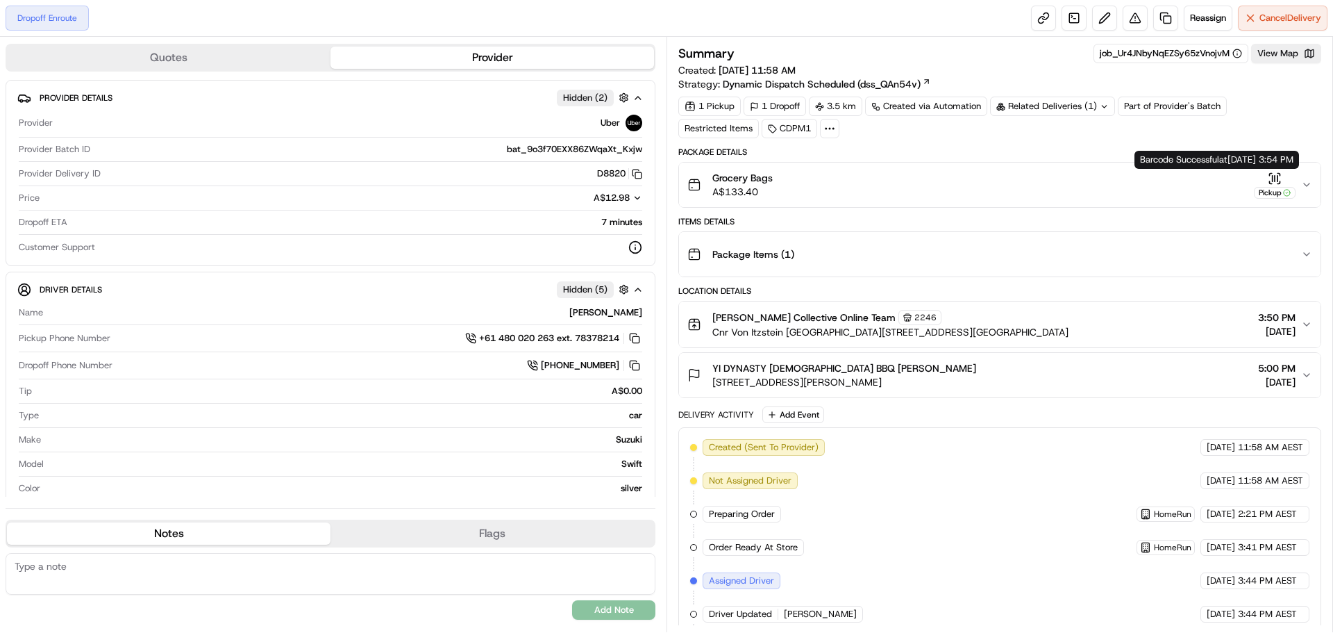
click at [1269, 178] on icon "button" at bounding box center [1275, 179] width 14 height 14
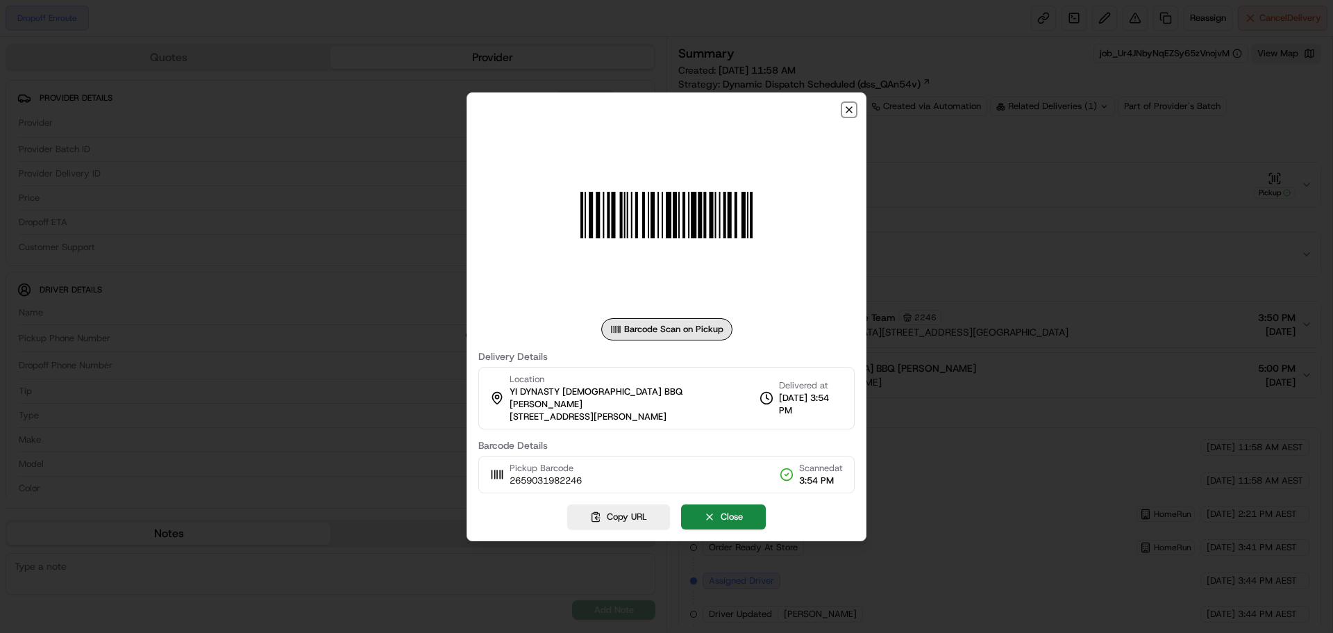
click at [848, 112] on icon "button" at bounding box center [849, 110] width 6 height 6
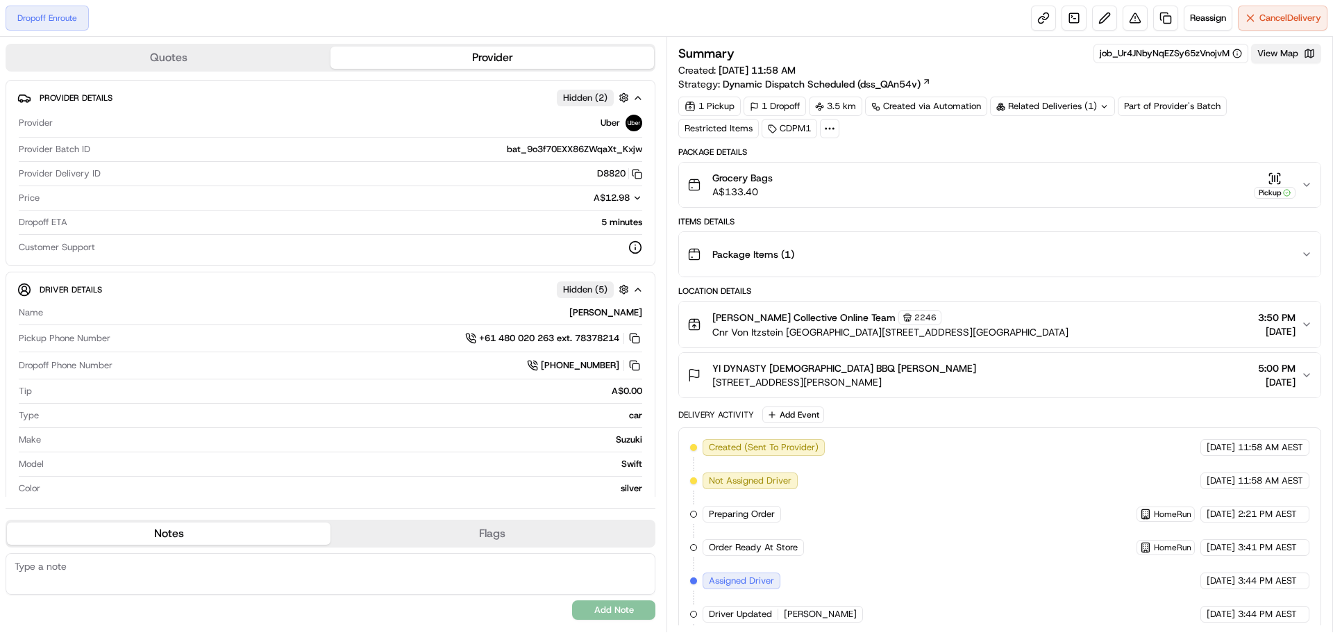
click at [1276, 50] on button "View Map" at bounding box center [1286, 53] width 70 height 19
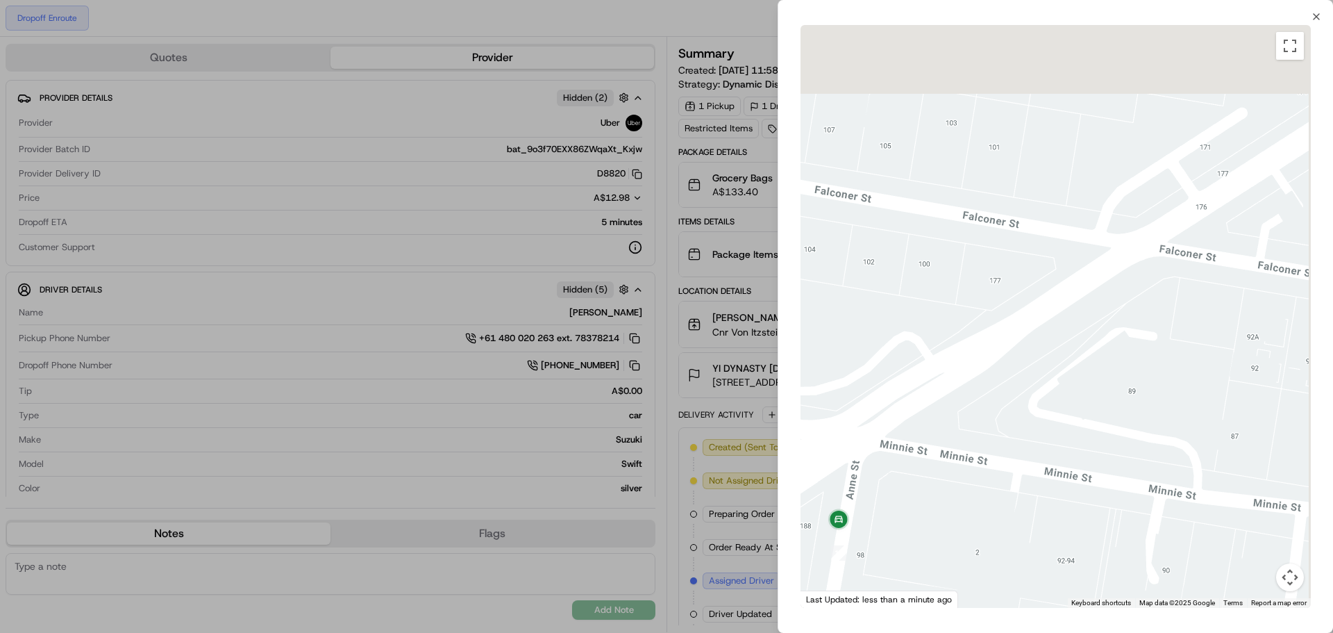
drag, startPoint x: 1201, startPoint y: 128, endPoint x: 962, endPoint y: 378, distance: 346.7
click at [949, 387] on div at bounding box center [1056, 316] width 510 height 583
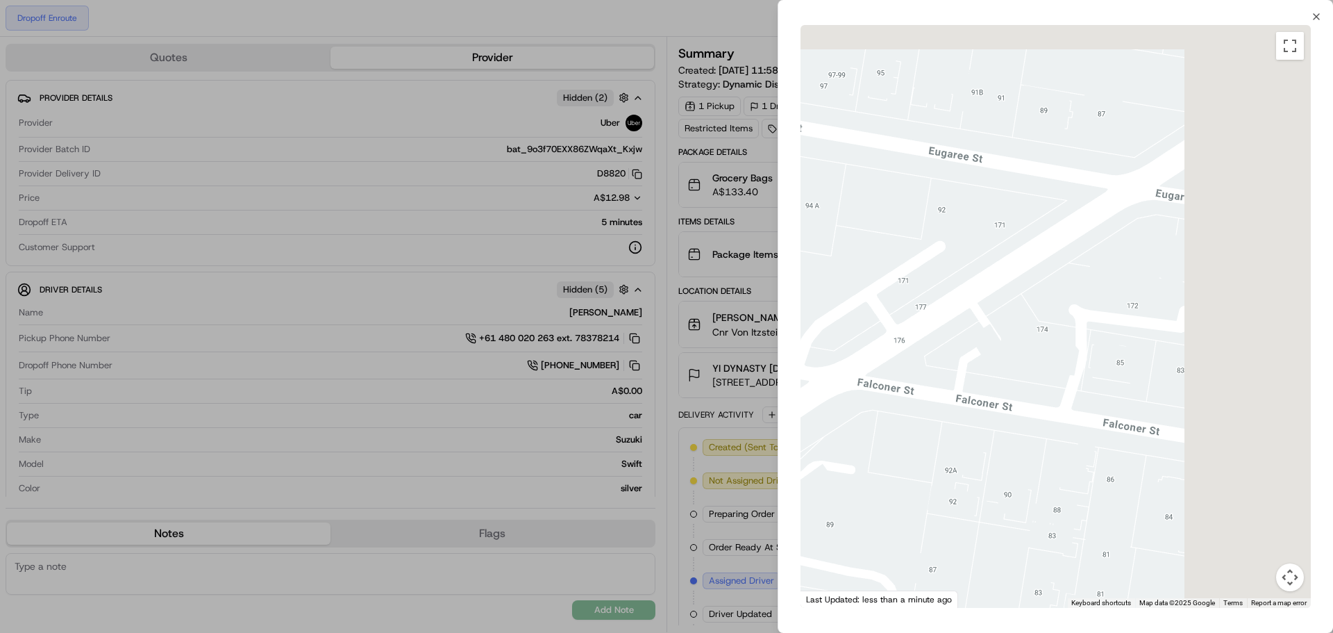
drag, startPoint x: 947, startPoint y: 353, endPoint x: 860, endPoint y: 368, distance: 88.7
click at [853, 370] on div at bounding box center [1056, 316] width 510 height 583
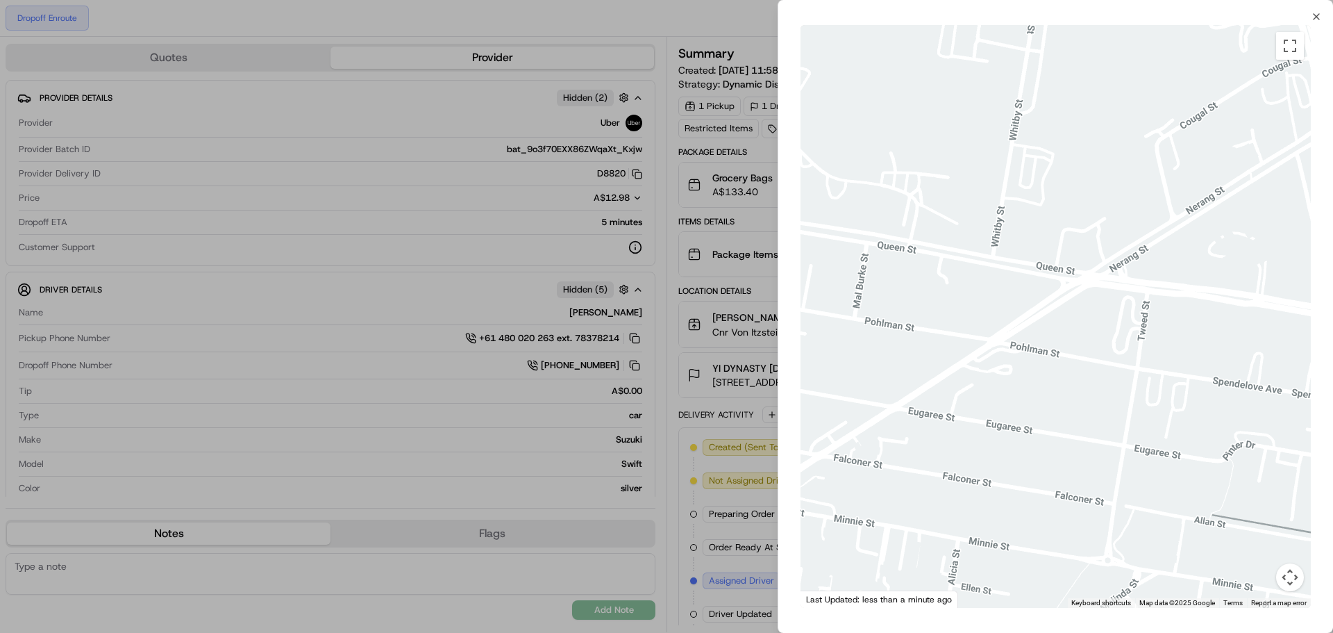
drag, startPoint x: 1211, startPoint y: 240, endPoint x: 992, endPoint y: 353, distance: 246.9
click at [992, 348] on div at bounding box center [1056, 316] width 510 height 583
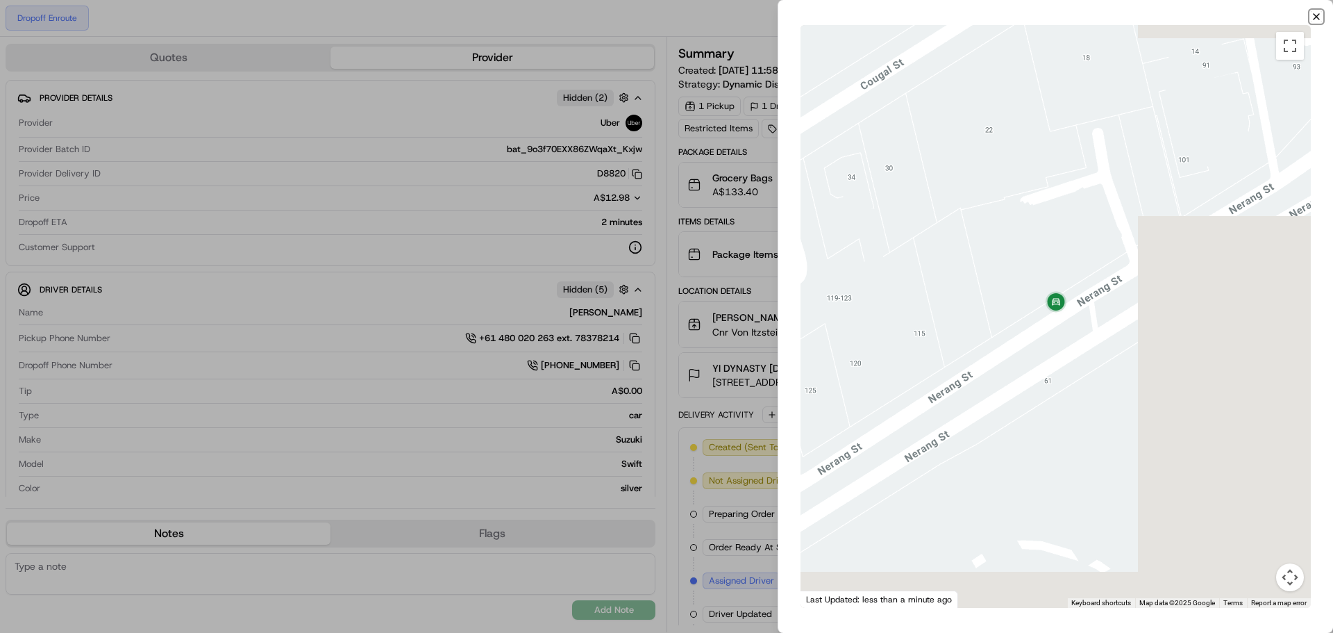
click at [1312, 15] on icon "button" at bounding box center [1316, 16] width 11 height 11
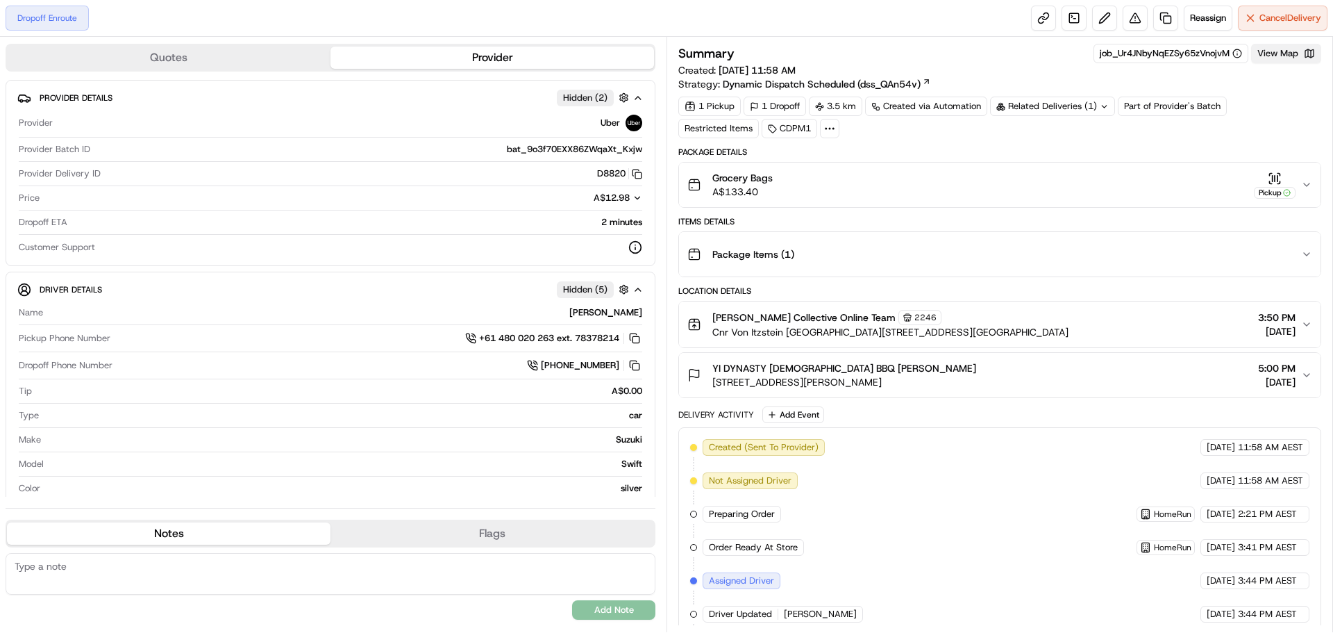
click at [1278, 54] on button "View Map" at bounding box center [1286, 53] width 70 height 19
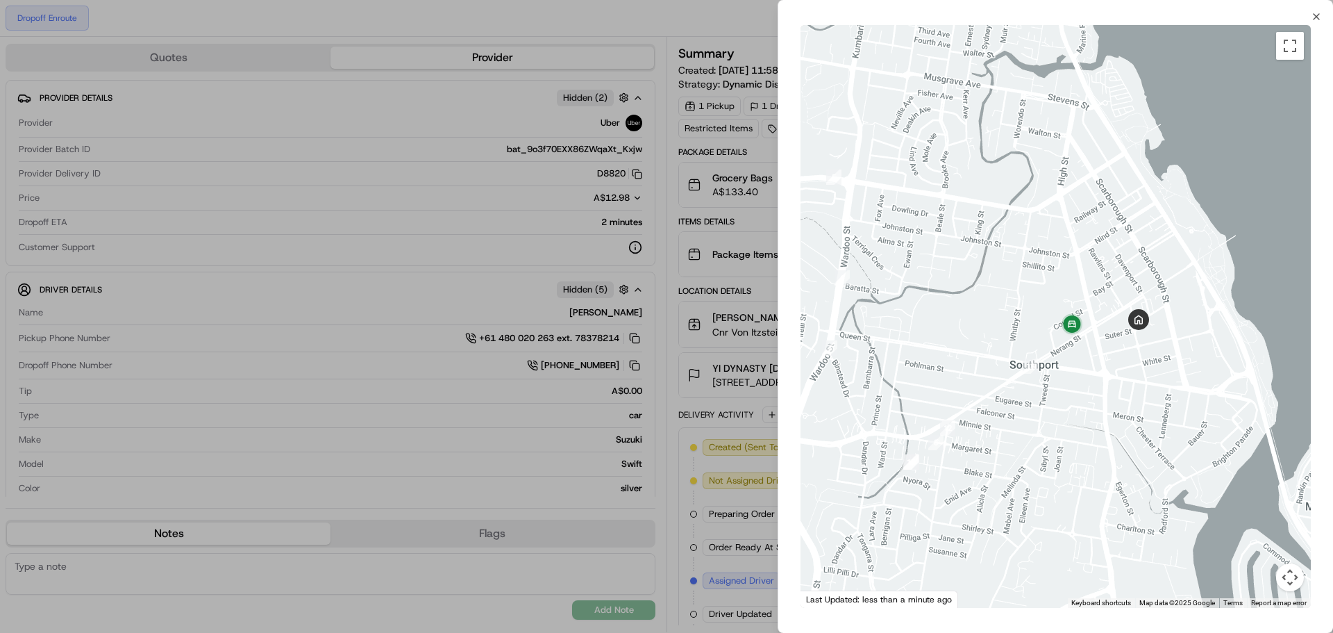
drag, startPoint x: 1239, startPoint y: 297, endPoint x: 1108, endPoint y: 292, distance: 130.6
click at [1094, 294] on div at bounding box center [1056, 316] width 510 height 583
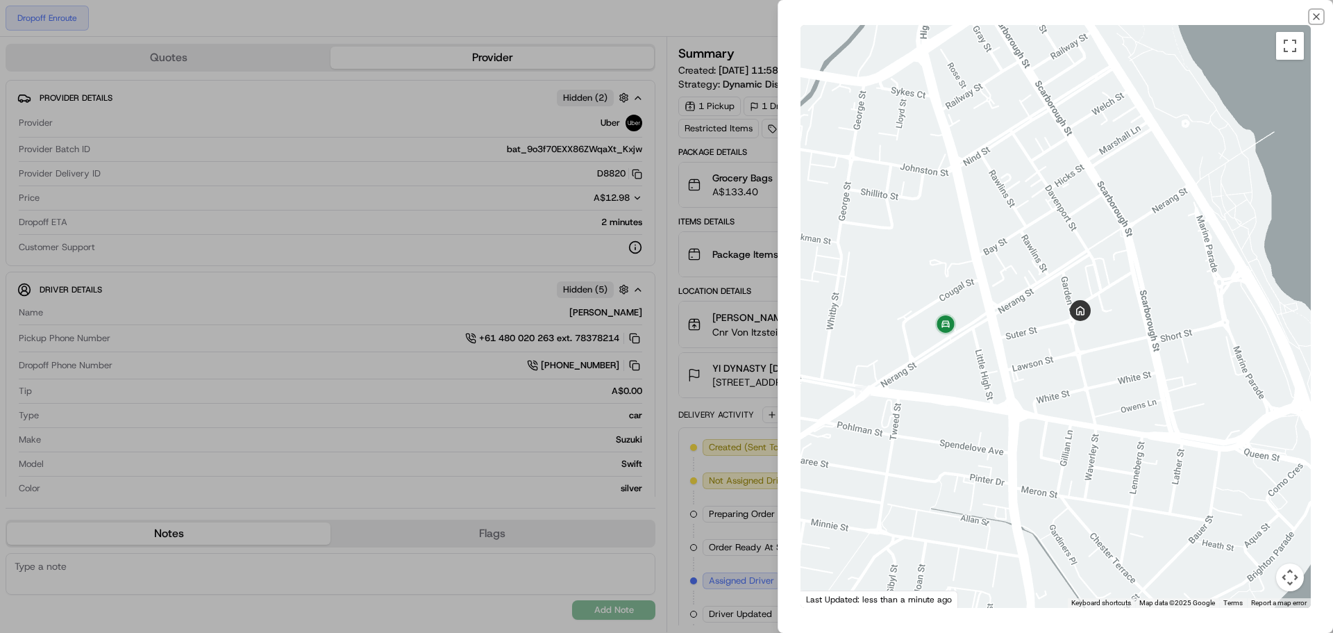
click at [1318, 14] on icon "button" at bounding box center [1316, 16] width 11 height 11
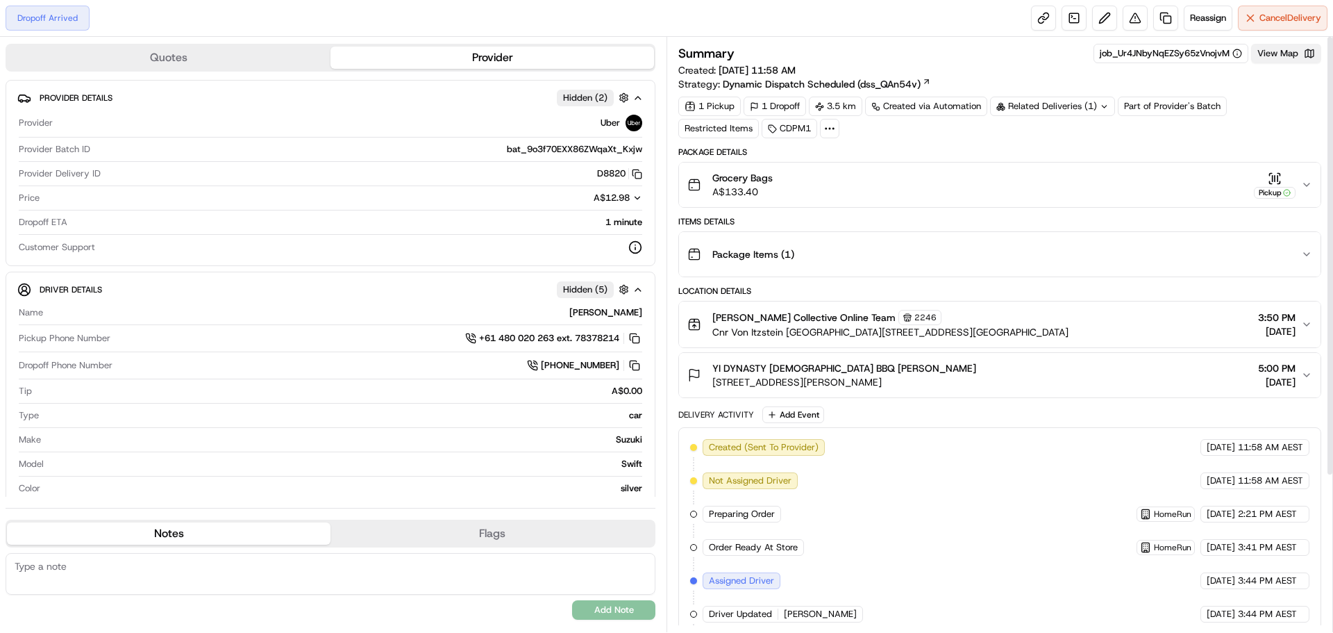
click at [1283, 49] on button "View Map" at bounding box center [1286, 53] width 70 height 19
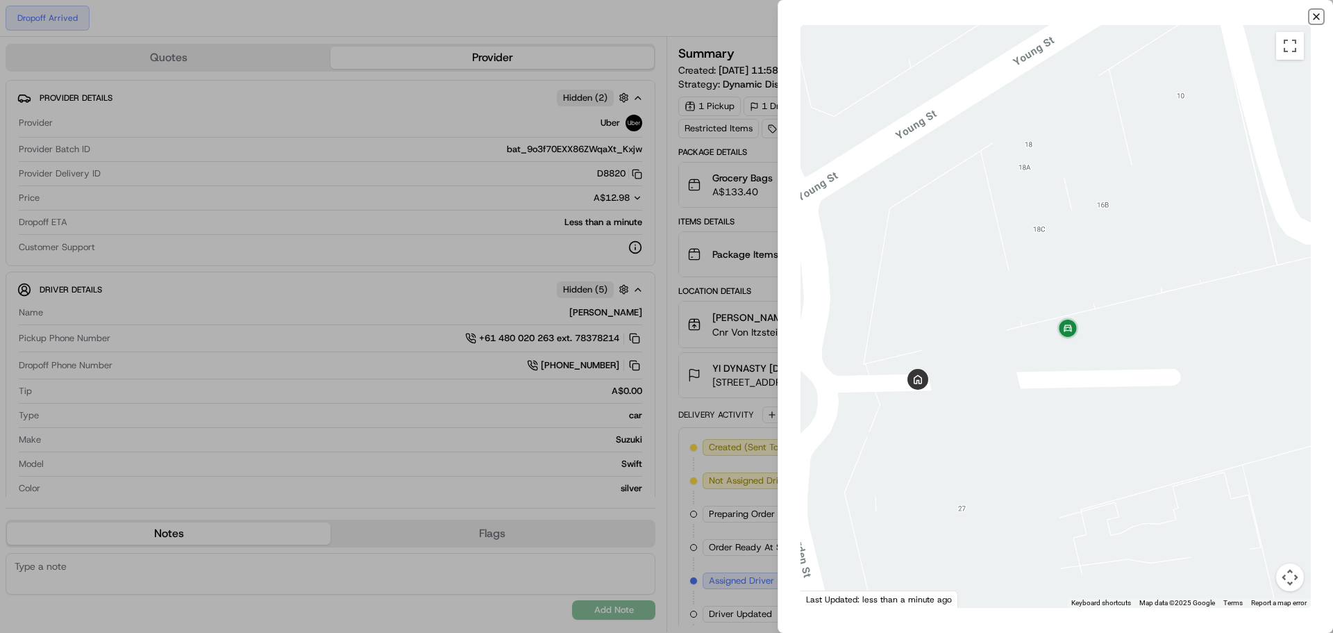
click at [1319, 16] on icon "button" at bounding box center [1316, 16] width 11 height 11
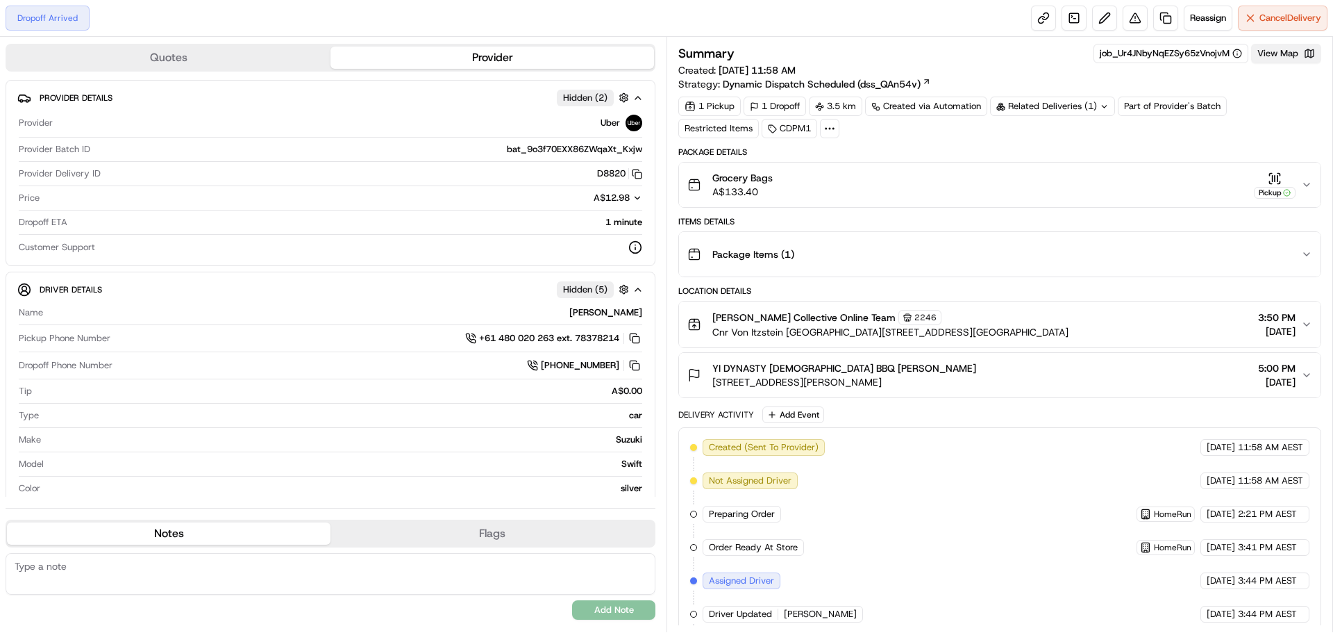
click at [1273, 51] on button "View Map" at bounding box center [1286, 53] width 70 height 19
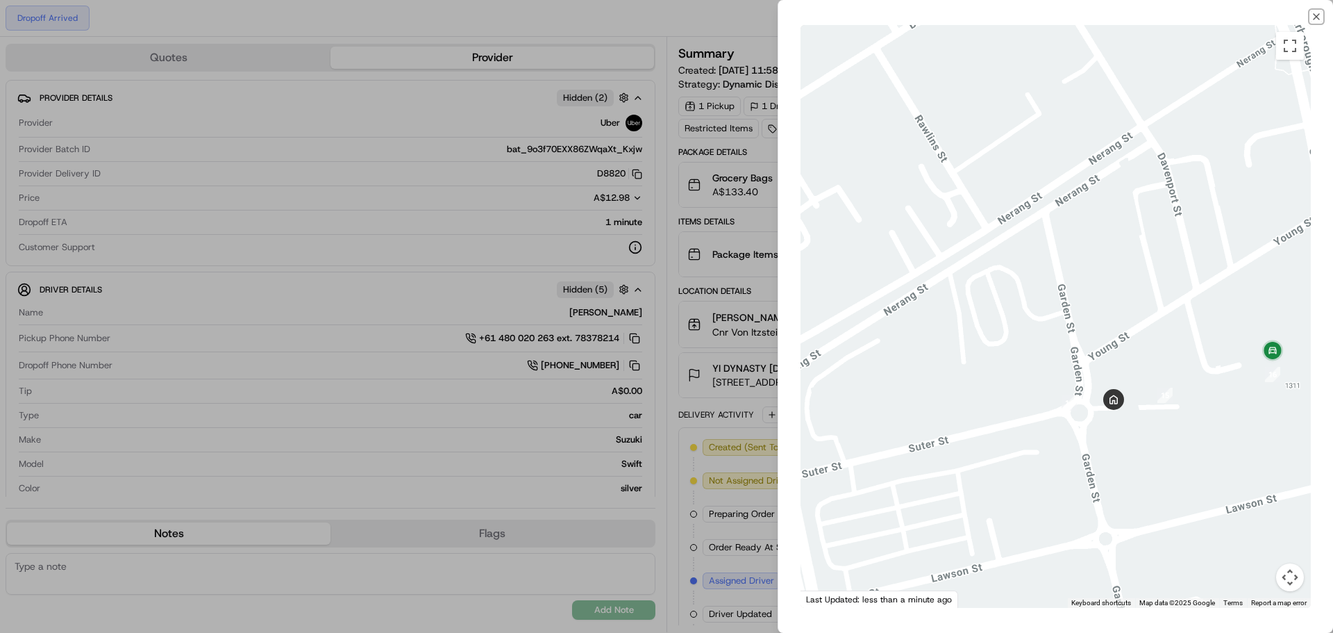
click at [1317, 15] on icon "button" at bounding box center [1316, 16] width 11 height 11
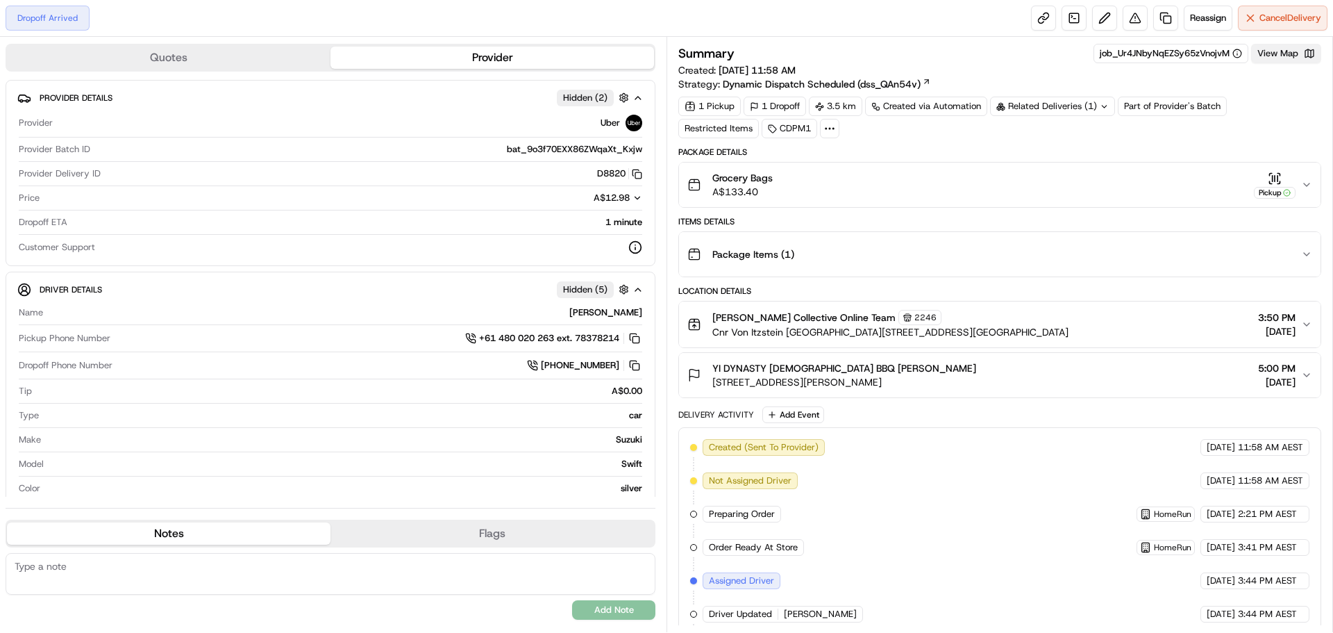
click at [1286, 52] on button "View Map" at bounding box center [1286, 53] width 70 height 19
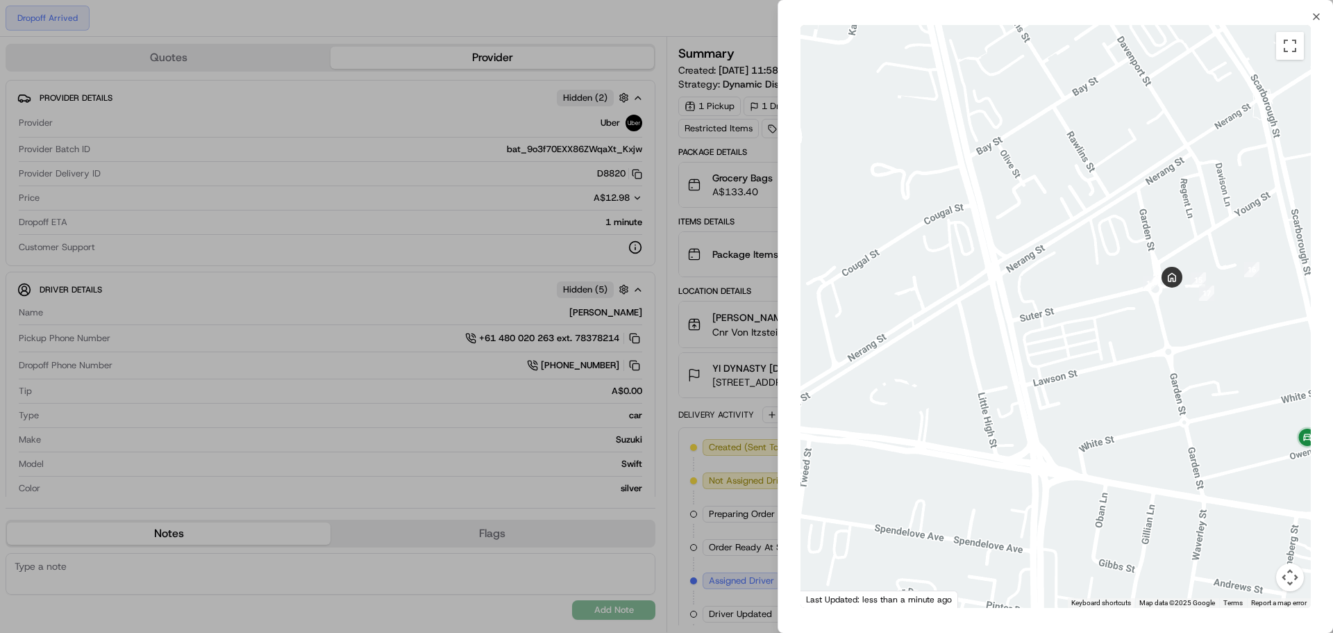
drag, startPoint x: 1284, startPoint y: 391, endPoint x: 1194, endPoint y: 384, distance: 90.5
click at [1194, 384] on div at bounding box center [1056, 316] width 510 height 583
